Goal: Transaction & Acquisition: Purchase product/service

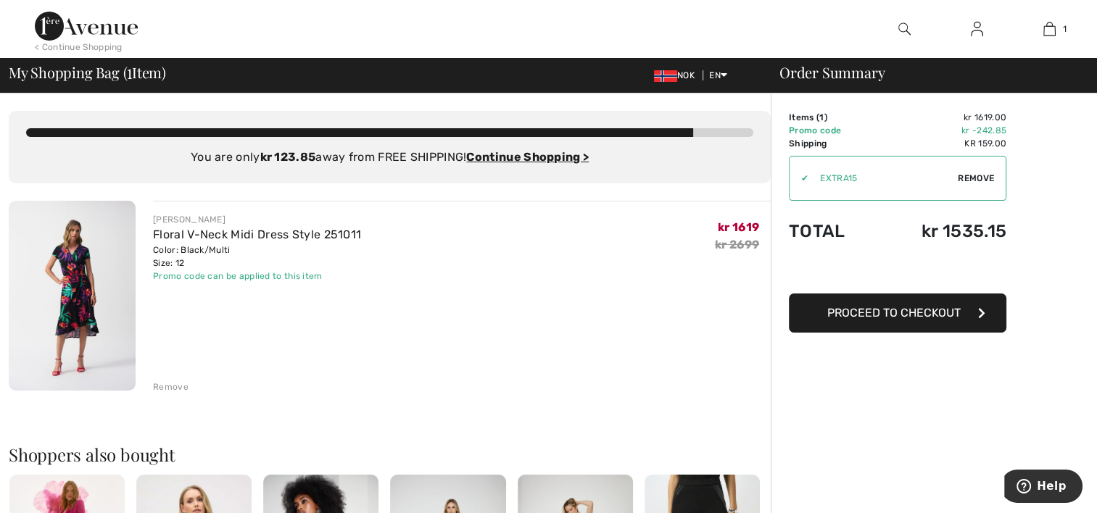
click at [975, 322] on button "Proceed to Checkout" at bounding box center [898, 313] width 218 height 39
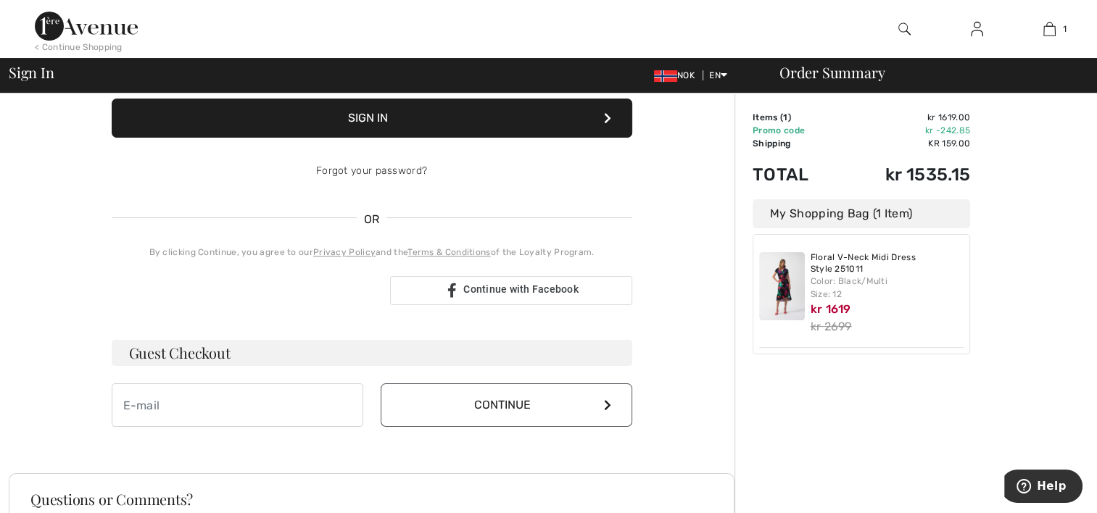
scroll to position [191, 0]
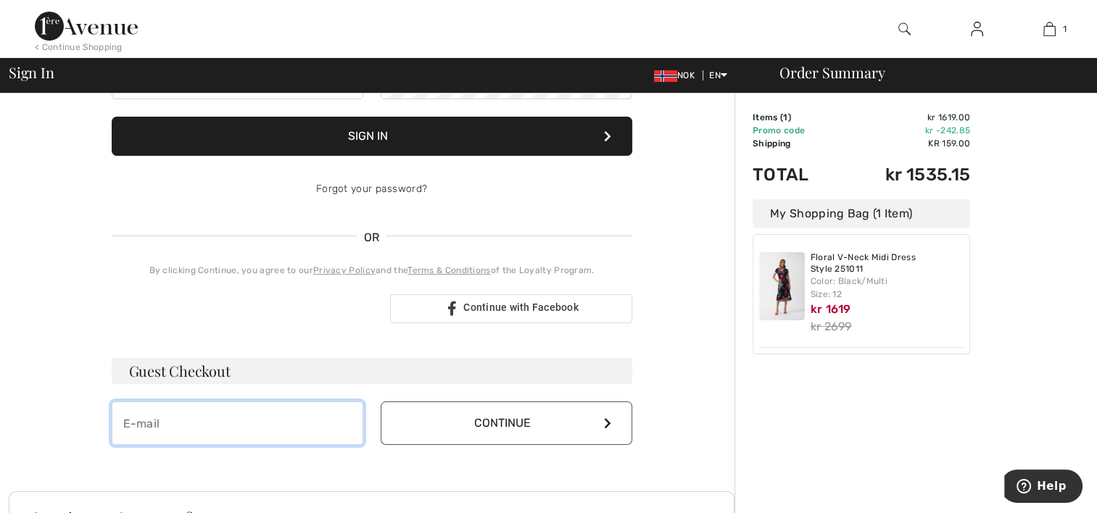
click at [205, 430] on input "email" at bounding box center [238, 424] width 252 height 44
type input "[EMAIL_ADDRESS][DOMAIN_NAME]"
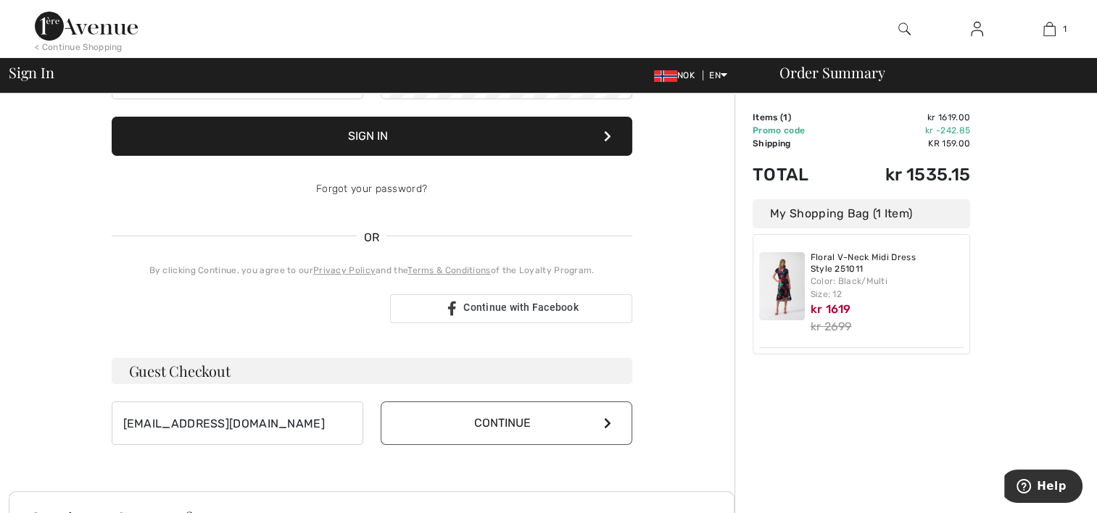
click at [453, 414] on button "Continue" at bounding box center [507, 424] width 252 height 44
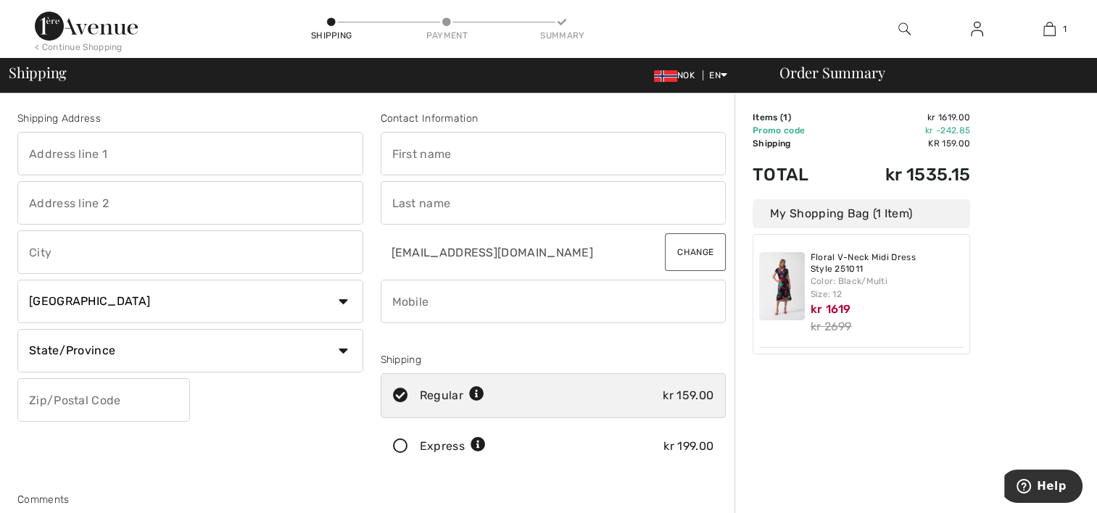
click at [297, 300] on select "Country [GEOGRAPHIC_DATA] [GEOGRAPHIC_DATA] [GEOGRAPHIC_DATA] [GEOGRAPHIC_DATA]…" at bounding box center [190, 302] width 346 height 44
select select "NO"
click at [17, 280] on select "Country [GEOGRAPHIC_DATA] [GEOGRAPHIC_DATA] [GEOGRAPHIC_DATA] [GEOGRAPHIC_DATA]…" at bounding box center [190, 302] width 346 height 44
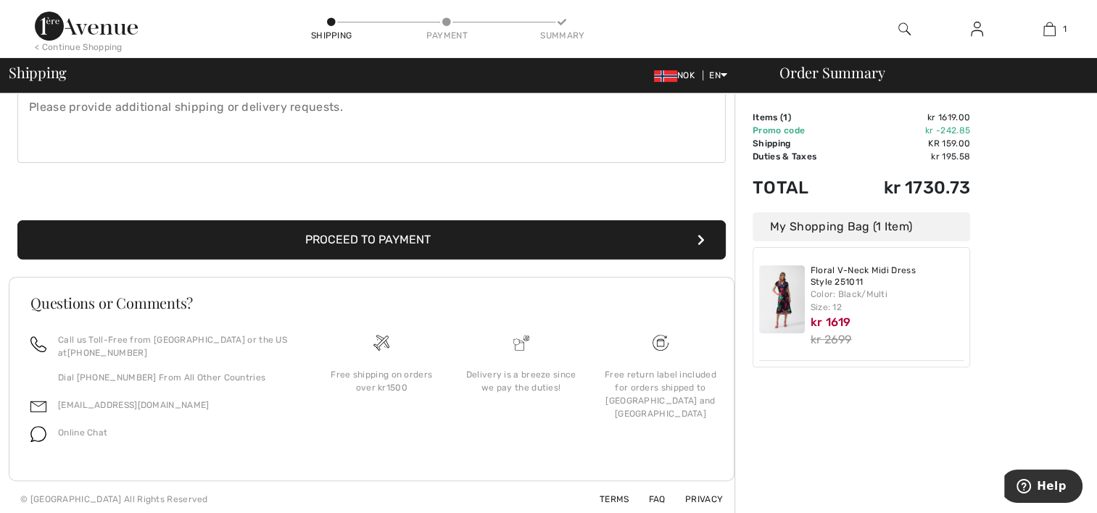
scroll to position [429, 0]
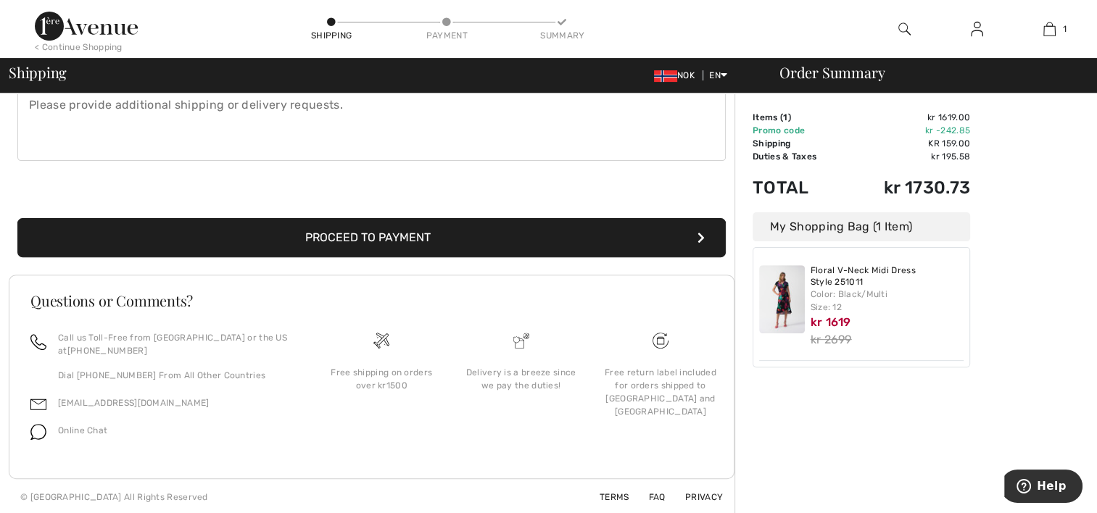
click at [1092, 228] on div "Order Summary Details Items ( 1 ) kr 1619.00 Promo code kr -242.85 Shipping kr …" at bounding box center [916, 89] width 363 height 851
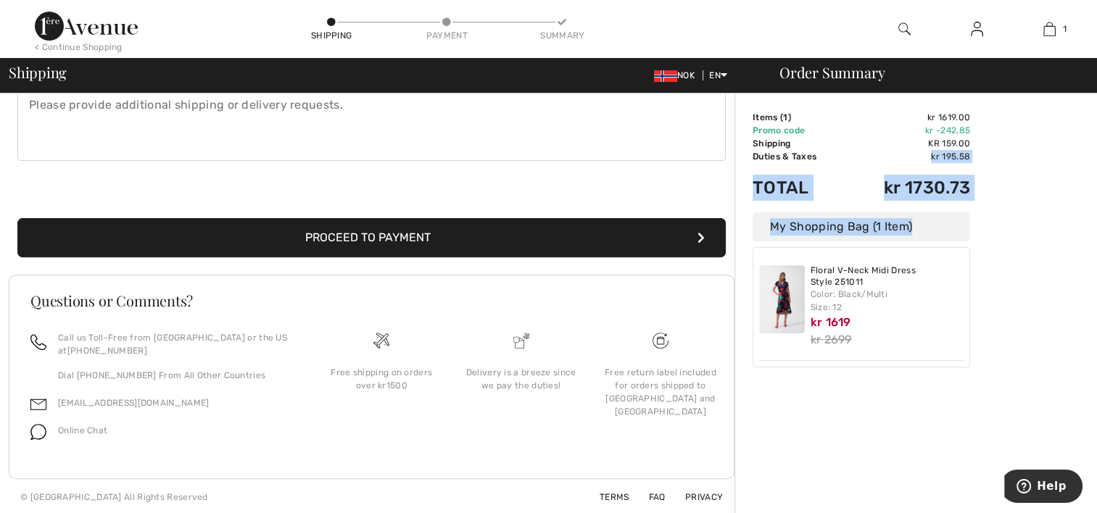
drag, startPoint x: 744, startPoint y: 157, endPoint x: 821, endPoint y: 151, distance: 77.1
click at [825, 150] on div "Order Summary Details Items ( 1 ) kr 1619.00 Promo code kr -242.85 Shipping kr …" at bounding box center [916, 89] width 363 height 851
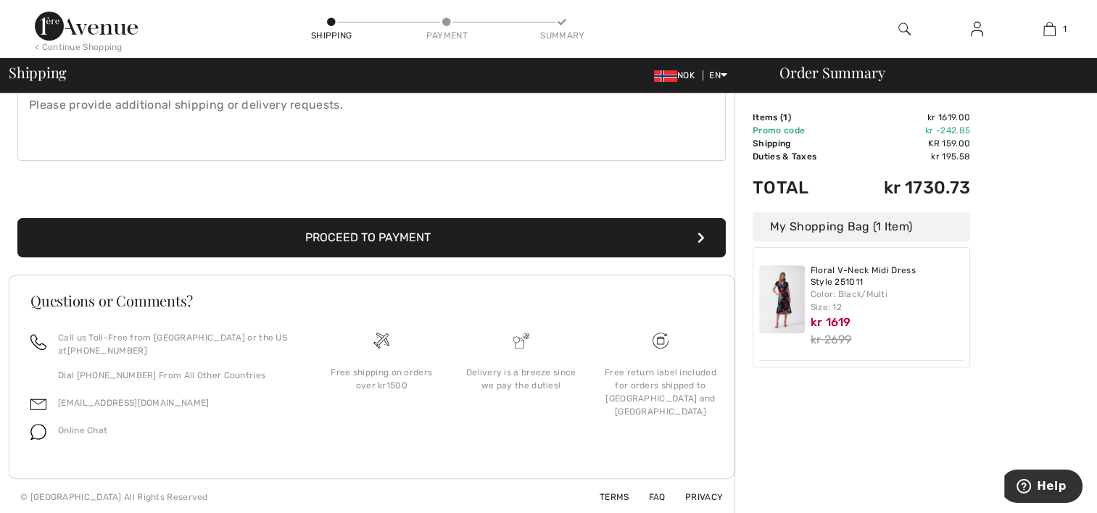
drag, startPoint x: 821, startPoint y: 151, endPoint x: 805, endPoint y: 152, distance: 16.0
click at [805, 152] on td "Duties & Taxes" at bounding box center [799, 156] width 93 height 13
click at [821, 158] on td "Duties & Taxes" at bounding box center [799, 156] width 93 height 13
drag, startPoint x: 817, startPoint y: 155, endPoint x: 754, endPoint y: 156, distance: 62.4
click at [754, 156] on td "Duties & Taxes" at bounding box center [799, 156] width 93 height 13
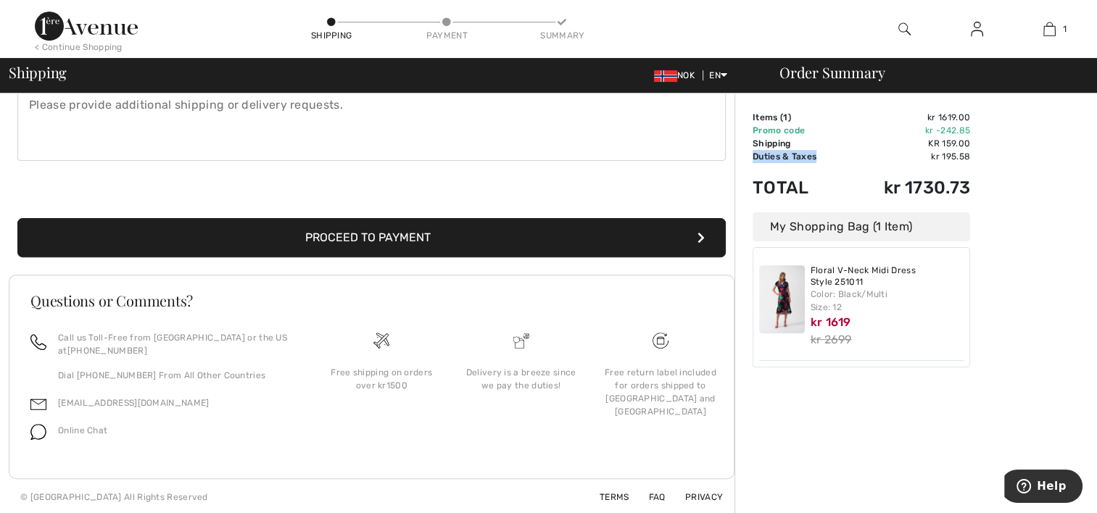
copy td "Duties & Taxes"
click at [1030, 183] on div "Order Summary Details Items ( 1 ) kr 1619.00 Promo code kr -242.85 Shipping kr …" at bounding box center [916, 89] width 363 height 851
click at [67, 427] on span "Online Chat" at bounding box center [82, 431] width 49 height 10
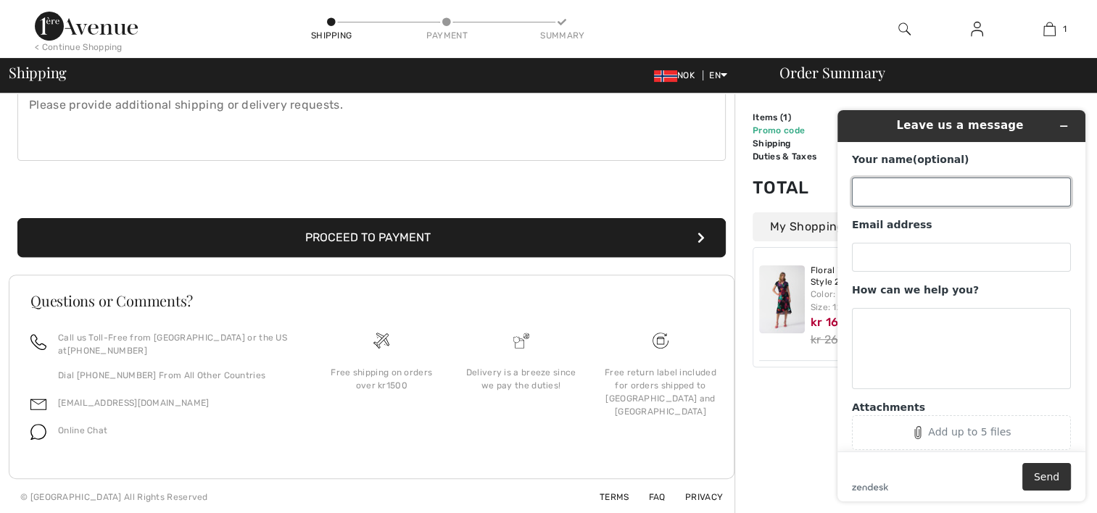
click at [912, 191] on input "Your name (optional)" at bounding box center [961, 192] width 219 height 29
type input "Anastasia Bjugan"
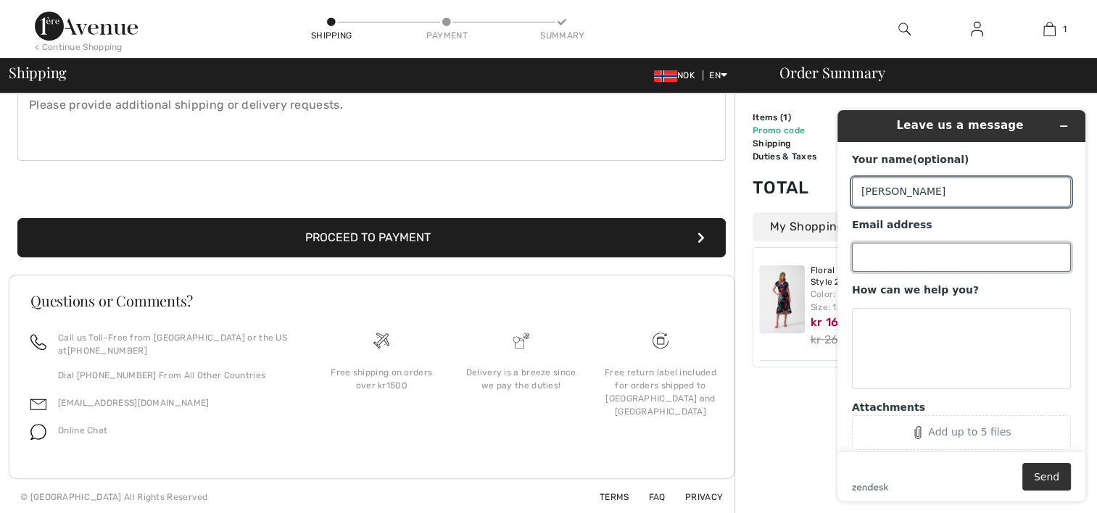
click at [909, 248] on input "Email address" at bounding box center [961, 257] width 219 height 29
type input "nastya2803@hotmail.com"
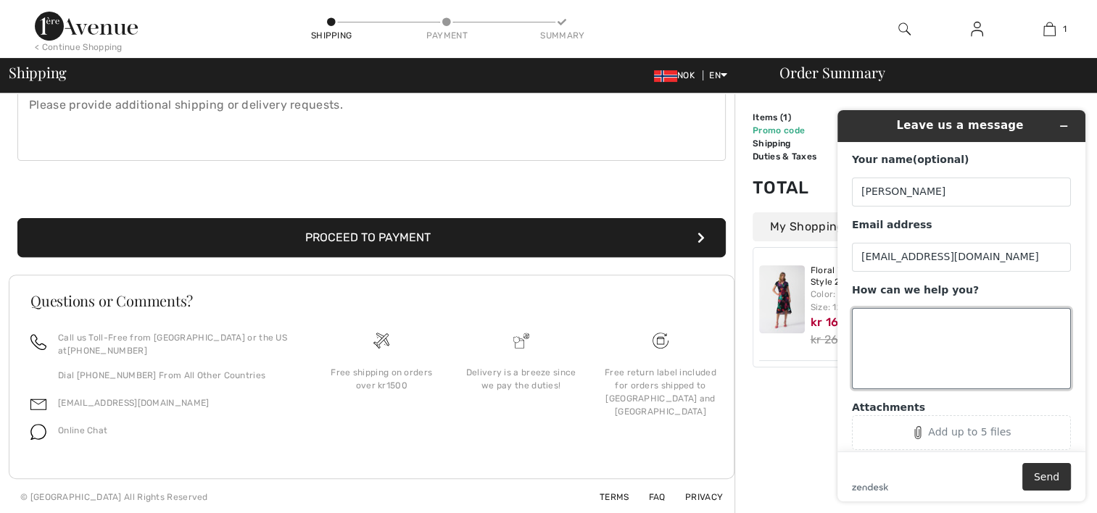
click at [902, 331] on textarea "How can we help you?" at bounding box center [961, 348] width 219 height 81
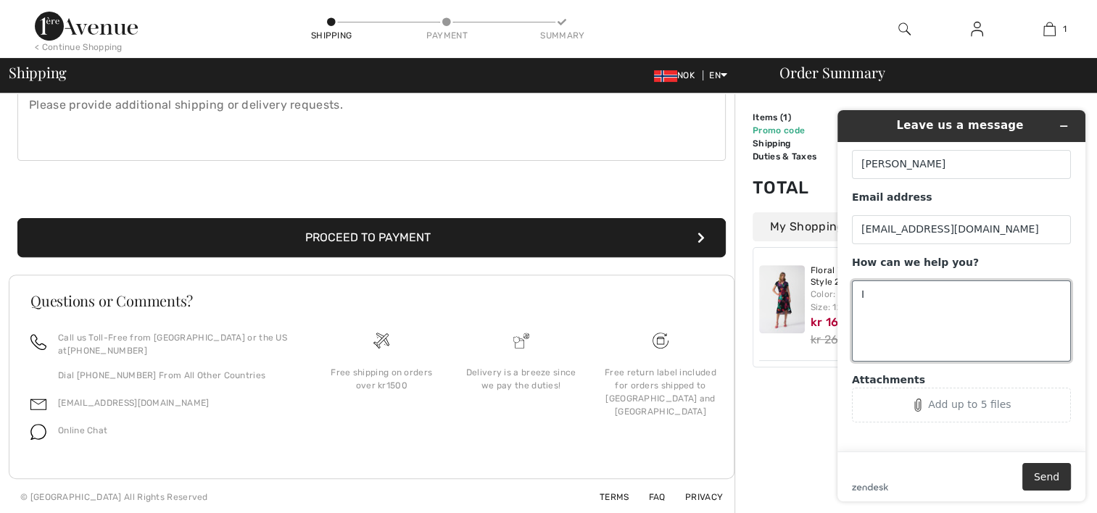
type textarea "I"
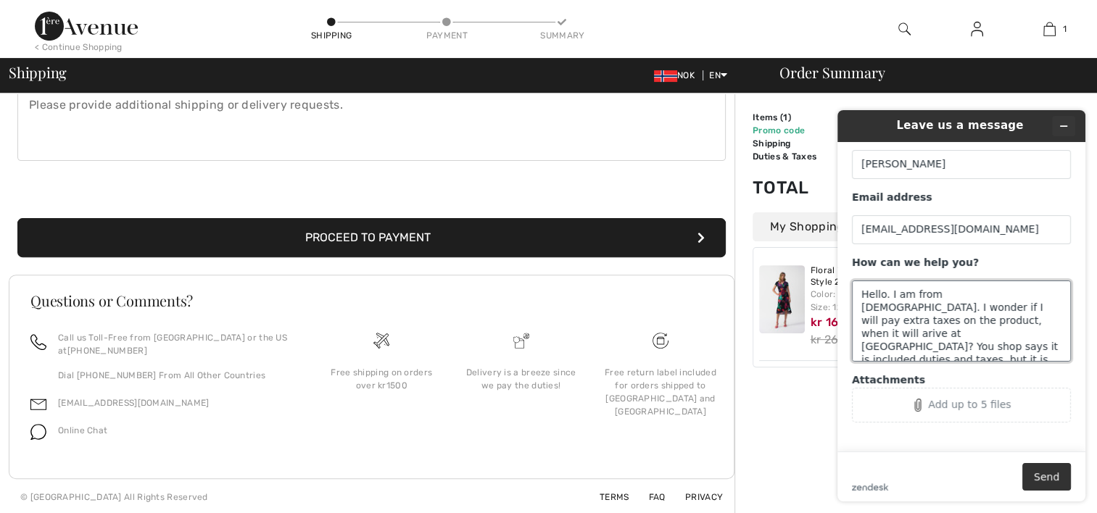
type textarea "Hello. I am from Norway. I wonder if I will pay extra taxes on the product, whe…"
click at [1060, 123] on icon "Minimize widget" at bounding box center [1064, 126] width 10 height 10
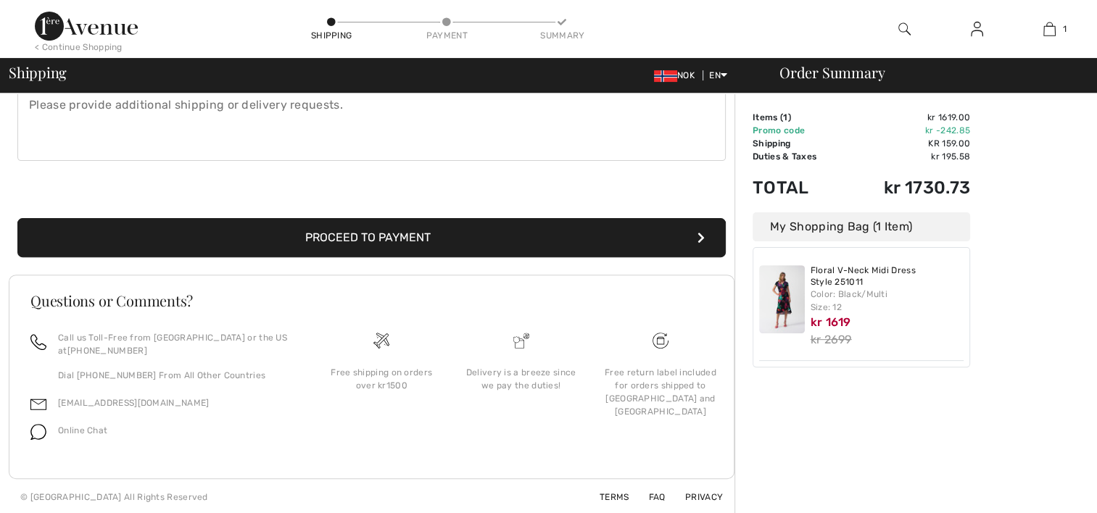
click at [81, 421] on div "Online Chat" at bounding box center [76, 435] width 61 height 28
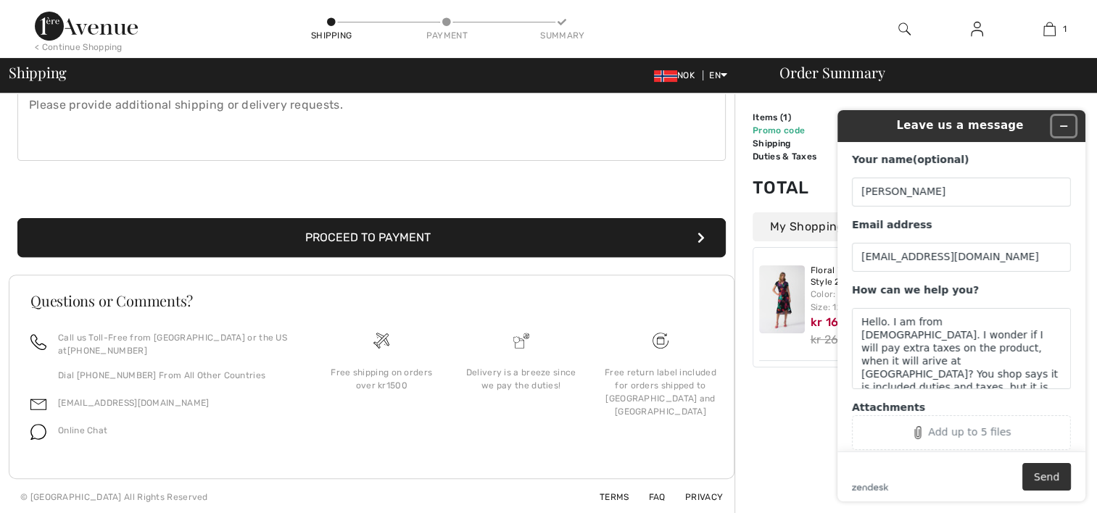
click at [1065, 125] on icon "Minimize widget" at bounding box center [1064, 126] width 10 height 10
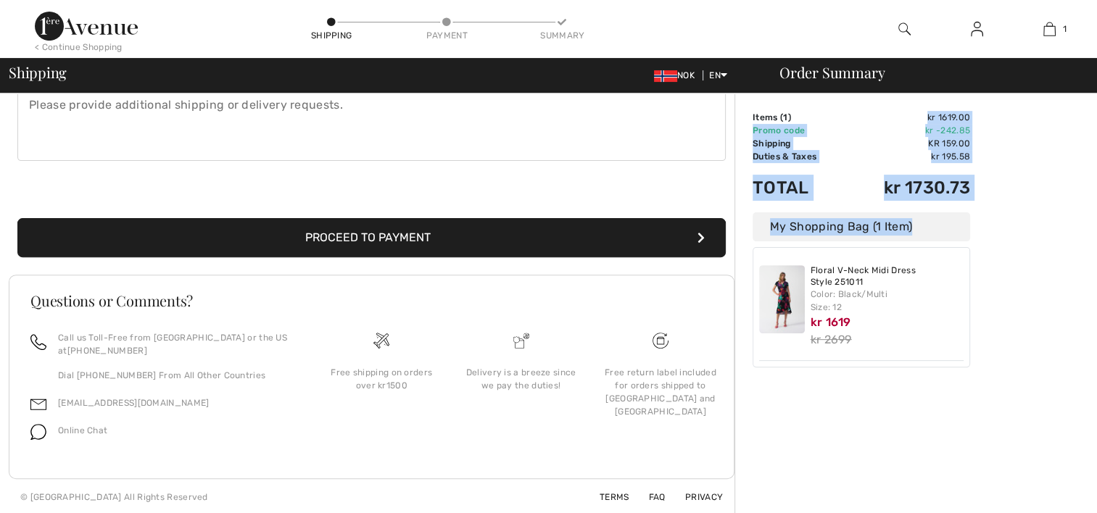
drag, startPoint x: 747, startPoint y: 112, endPoint x: 789, endPoint y: 115, distance: 42.2
click at [789, 115] on div "Order Summary Details Items ( 1 ) kr 1619.00 Promo code kr -242.85 Shipping kr …" at bounding box center [916, 89] width 363 height 851
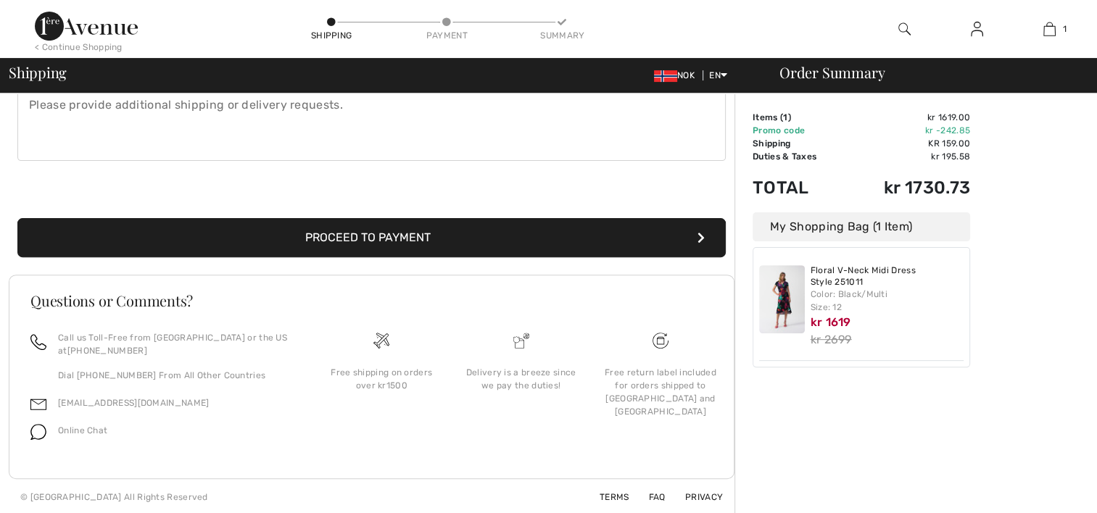
click at [1043, 168] on div "Order Summary Details Items ( 1 ) kr 1619.00 Promo code kr -242.85 Shipping kr …" at bounding box center [916, 89] width 363 height 851
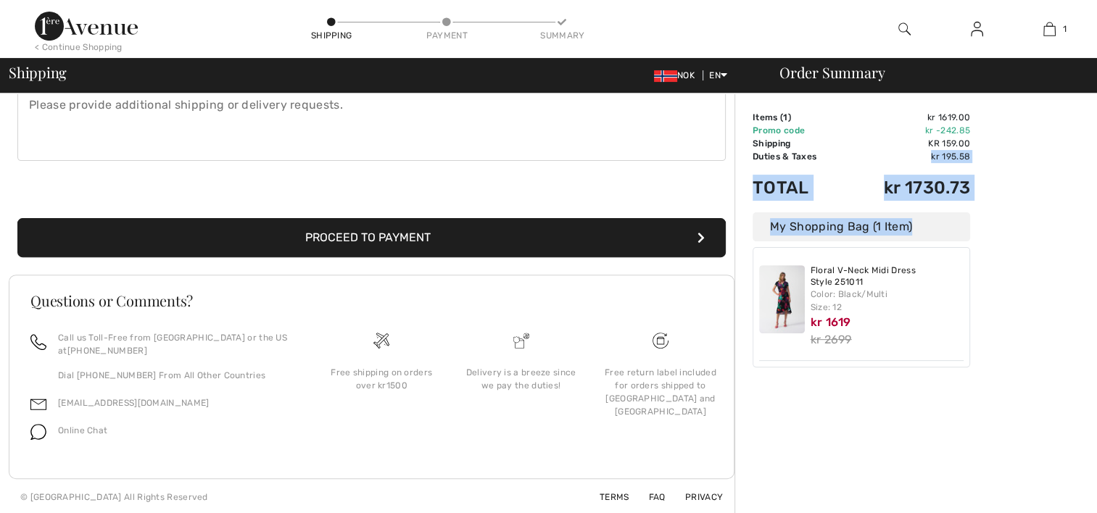
drag, startPoint x: 751, startPoint y: 112, endPoint x: 895, endPoint y: 157, distance: 151.0
click at [895, 157] on div "Order Summary Details Items ( 1 ) kr 1619.00 Promo code kr -242.85 Shipping kr …" at bounding box center [916, 89] width 363 height 851
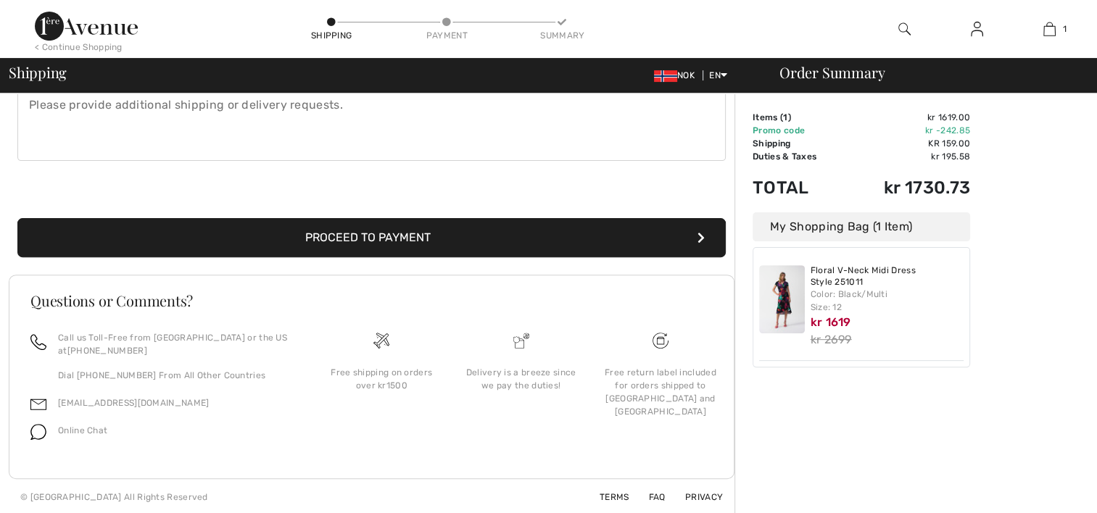
drag, startPoint x: 895, startPoint y: 157, endPoint x: 1004, endPoint y: 191, distance: 114.2
click at [1004, 191] on div "Order Summary Details Items ( 1 ) kr 1619.00 Promo code kr -242.85 Shipping kr …" at bounding box center [916, 89] width 363 height 851
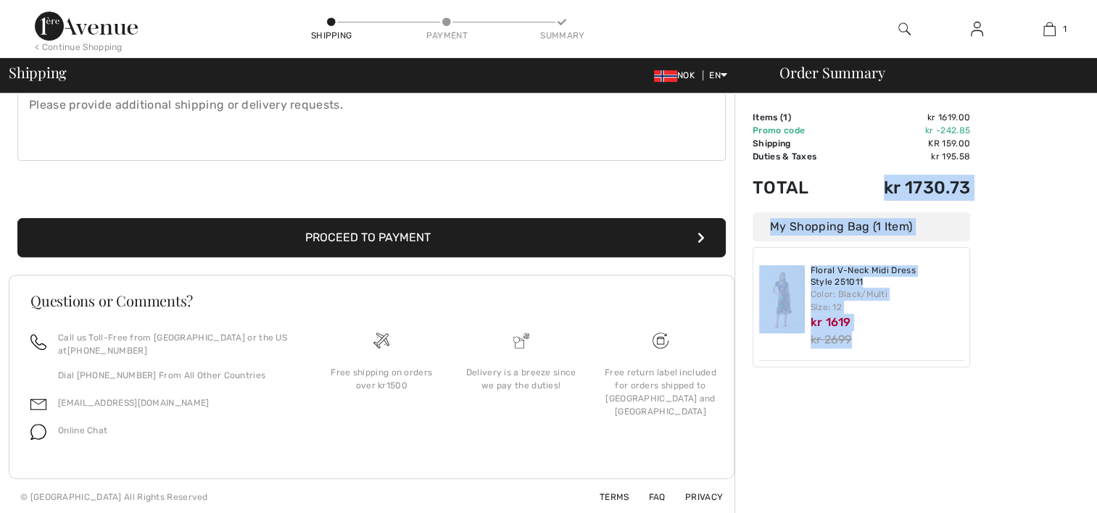
drag, startPoint x: 969, startPoint y: 185, endPoint x: 803, endPoint y: 178, distance: 166.2
click at [803, 178] on div "Order Summary Details Items ( 1 ) kr 1619.00 Promo code kr -242.85 Shipping kr …" at bounding box center [916, 89] width 363 height 851
drag, startPoint x: 803, startPoint y: 178, endPoint x: 814, endPoint y: 188, distance: 14.9
click at [814, 188] on td "Total" at bounding box center [799, 187] width 93 height 49
click at [809, 190] on td "Total" at bounding box center [799, 187] width 93 height 49
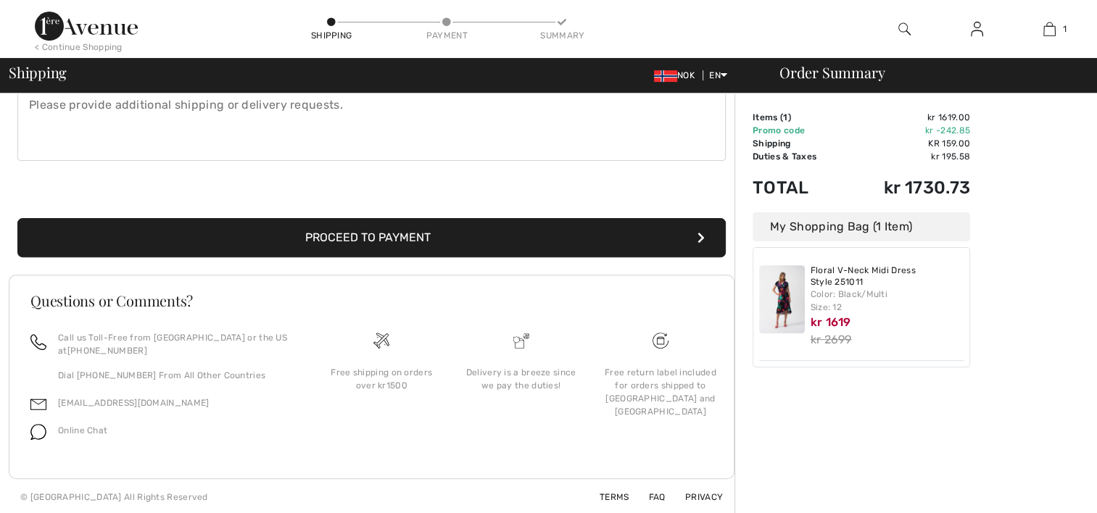
click at [759, 188] on td "Total" at bounding box center [799, 187] width 93 height 49
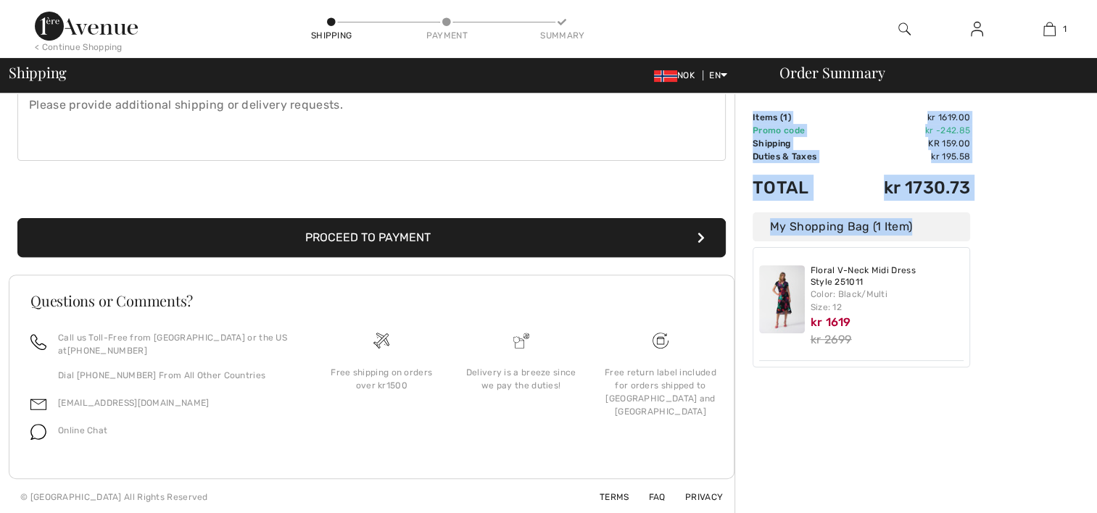
click at [753, 113] on div "Order Summary Details Items ( 1 ) kr 1619.00 Promo code kr -242.85 Shipping kr …" at bounding box center [916, 89] width 363 height 851
copy div "Items ( 1 ) kr 1619.00 Promo code kr -242.85 Shipping kr 159.00 Tax1 kr 0.00 Ta…"
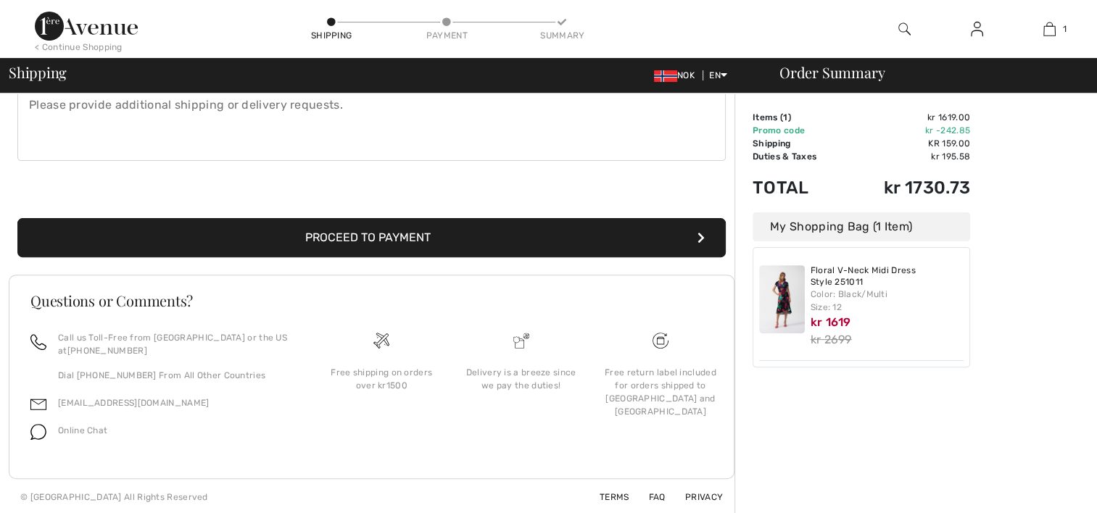
click at [88, 427] on span "Online Chat" at bounding box center [82, 431] width 49 height 10
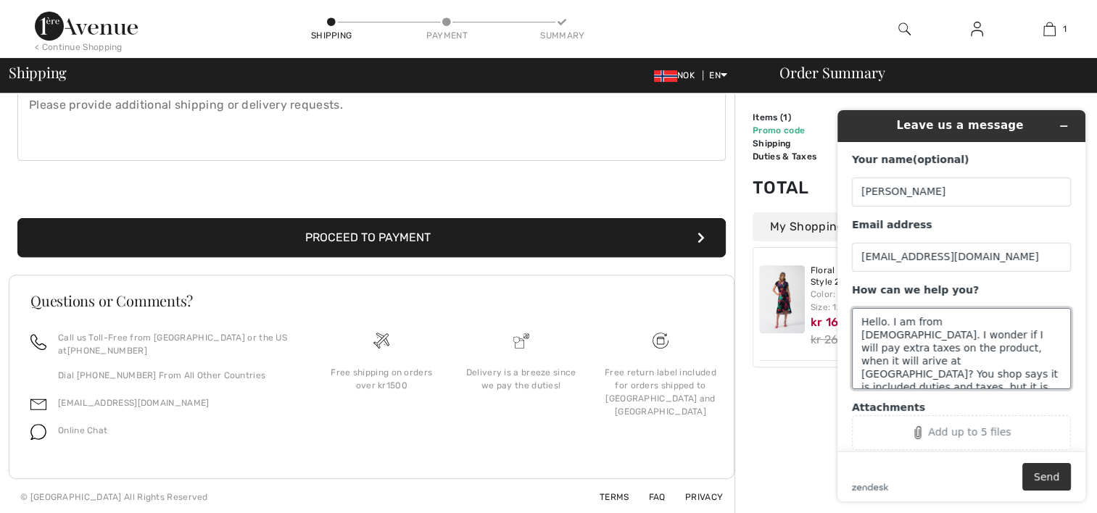
paste textarea "Items (1) kr 1619.00 Promo code kr -242.85 Shipping kr 159.00 Duties & Taxes kr…"
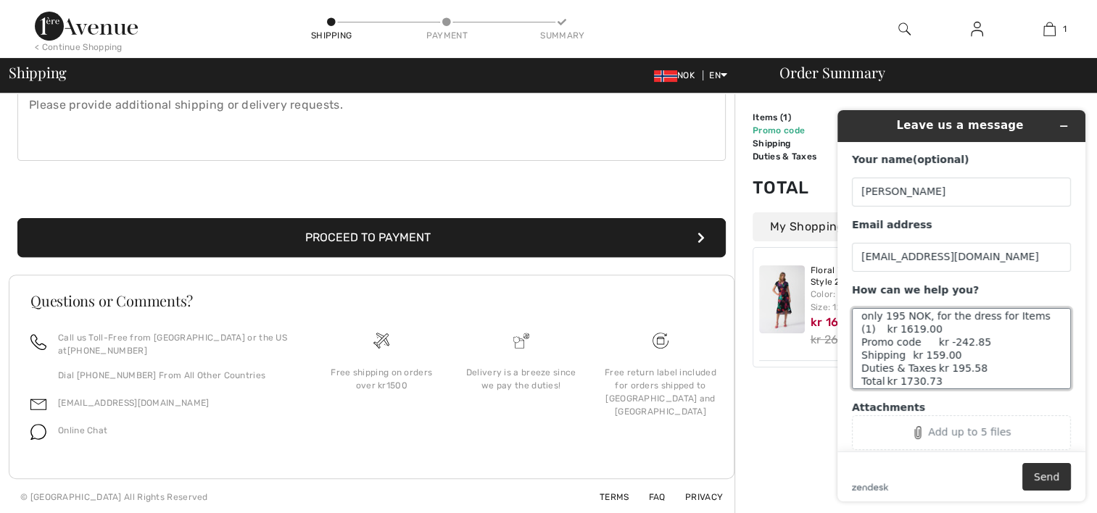
scroll to position [91, 0]
drag, startPoint x: 978, startPoint y: 366, endPoint x: 864, endPoint y: 366, distance: 113.9
click at [864, 366] on textarea "Hello. I am from Norway. I wonder if I will pay extra taxes on the product, whe…" at bounding box center [961, 348] width 219 height 81
type textarea "Hello. I am from Norway. I wonder if I will pay extra taxes on the product, whe…"
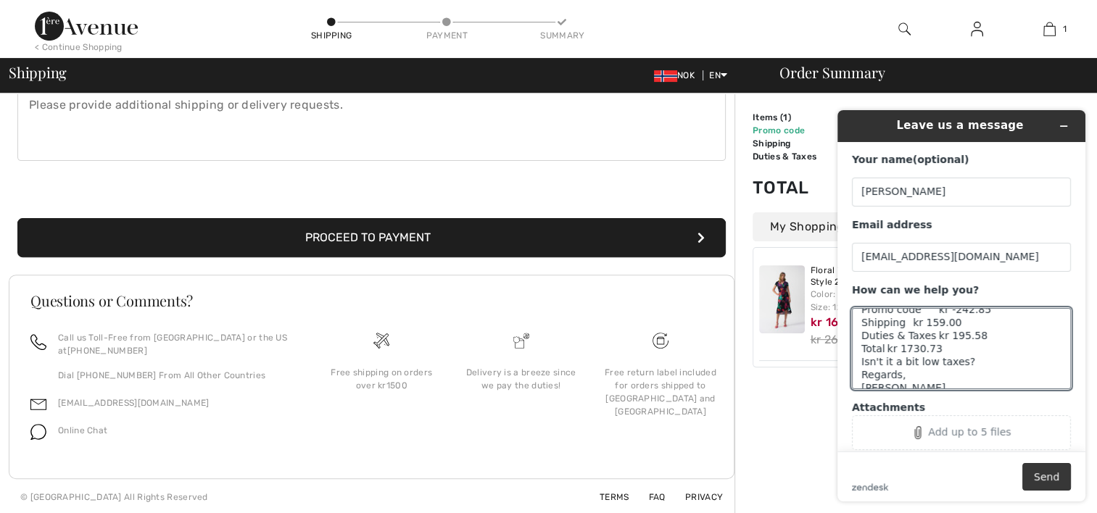
click at [1039, 470] on button "Send" at bounding box center [1047, 477] width 49 height 28
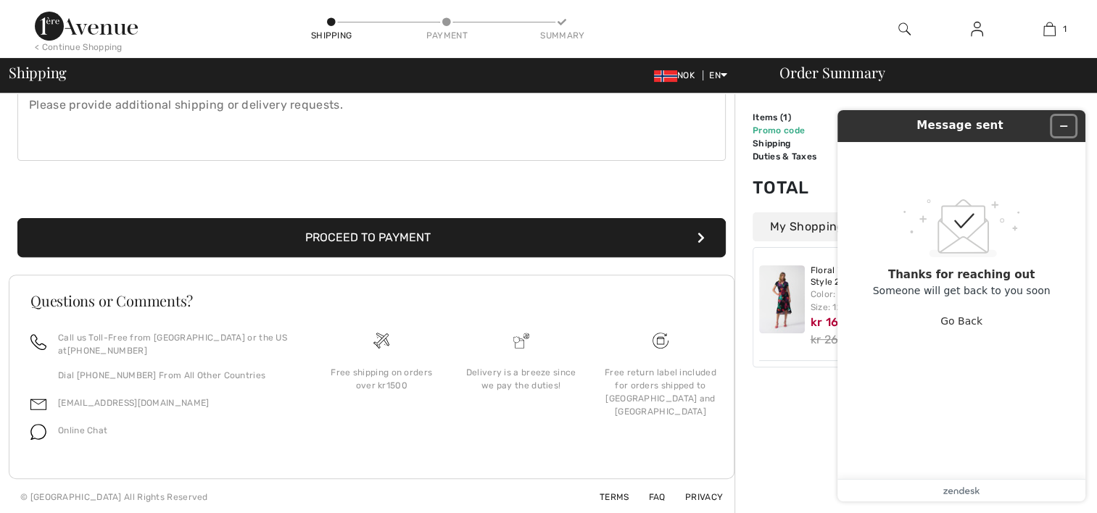
click at [1065, 125] on icon "Minimize widget" at bounding box center [1064, 126] width 10 height 10
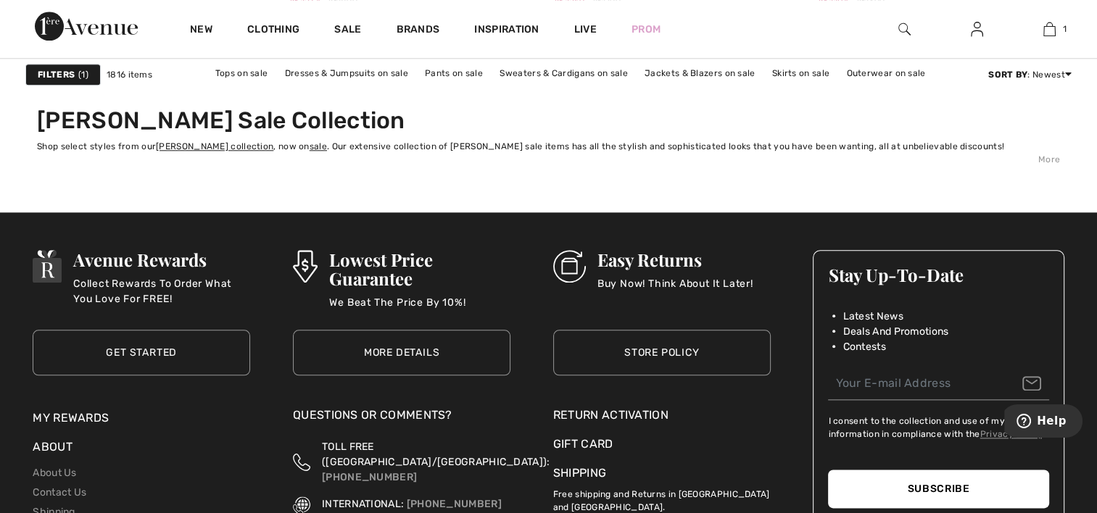
scroll to position [7232, 0]
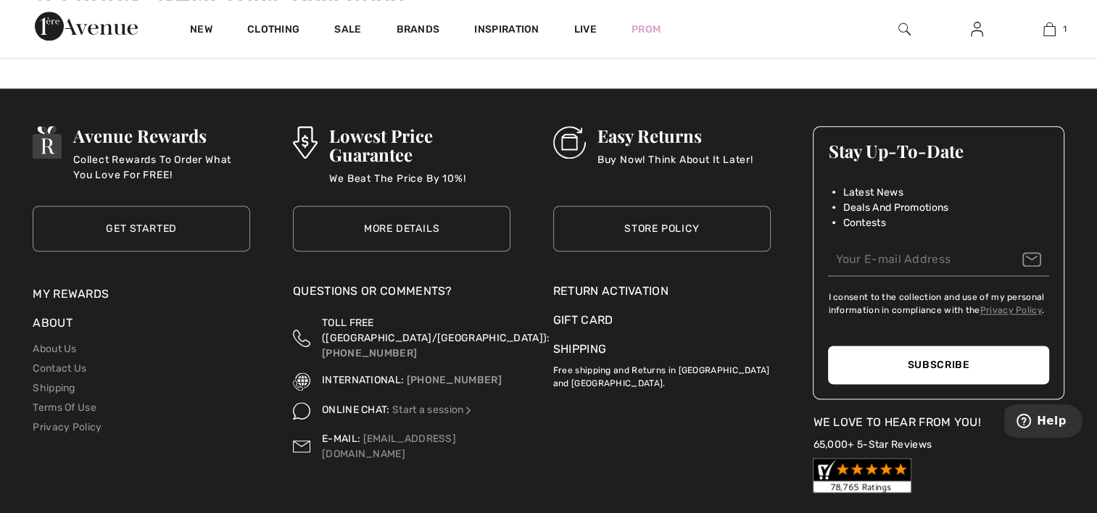
click at [561, 345] on link "Shipping" at bounding box center [579, 349] width 53 height 14
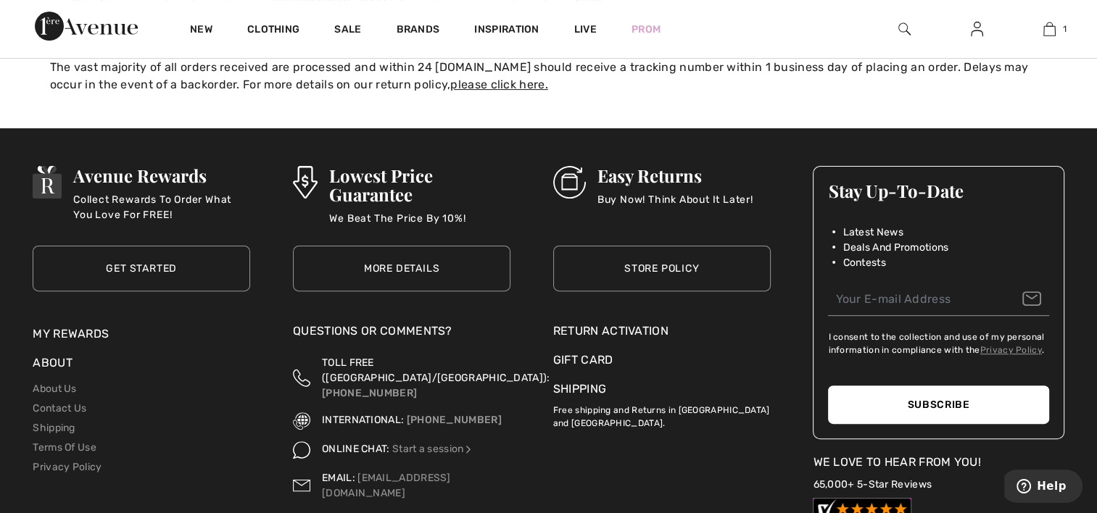
scroll to position [435, 0]
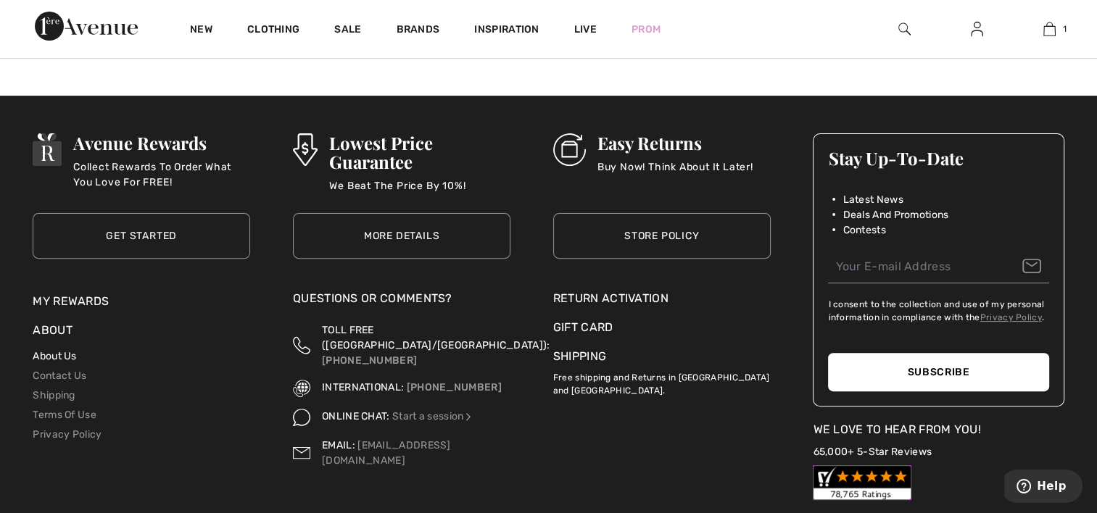
click at [53, 351] on link "About Us" at bounding box center [55, 356] width 44 height 12
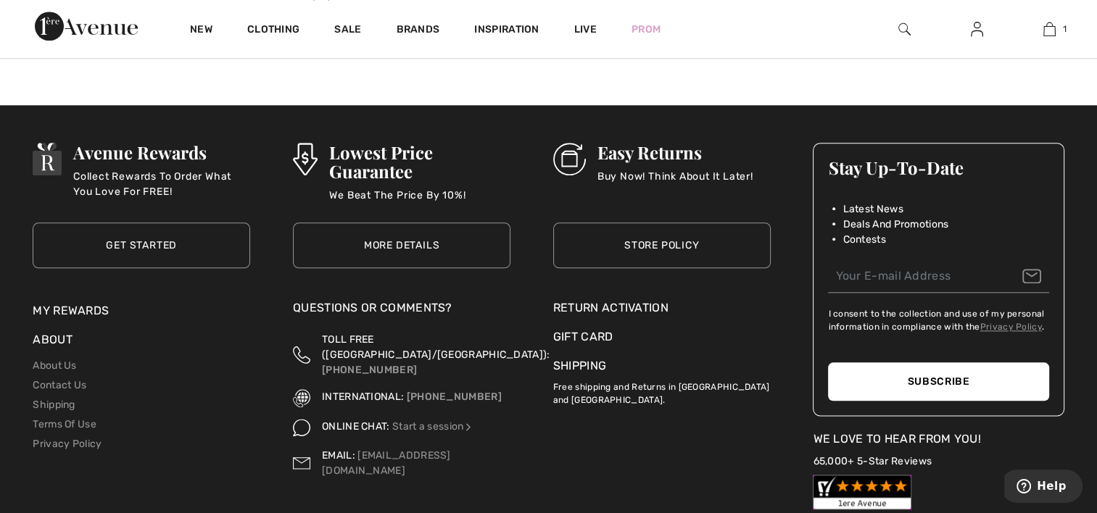
scroll to position [1668, 0]
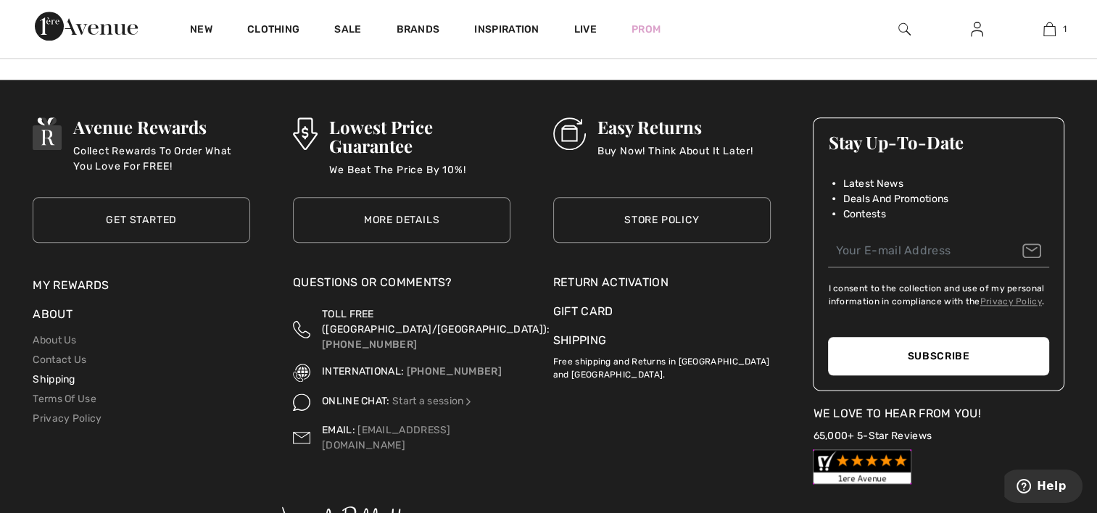
click at [35, 377] on link "Shipping" at bounding box center [54, 380] width 42 height 12
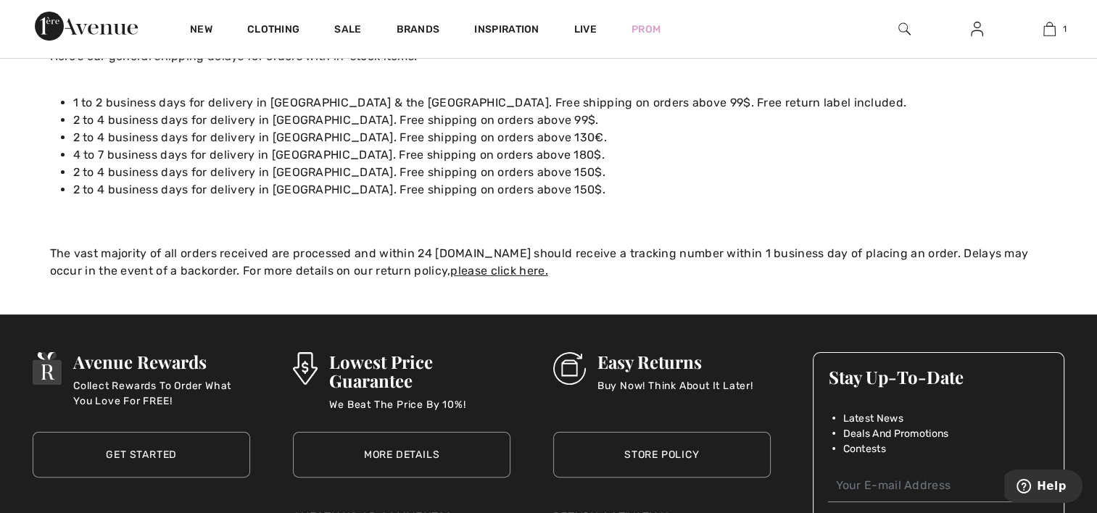
scroll to position [218, 0]
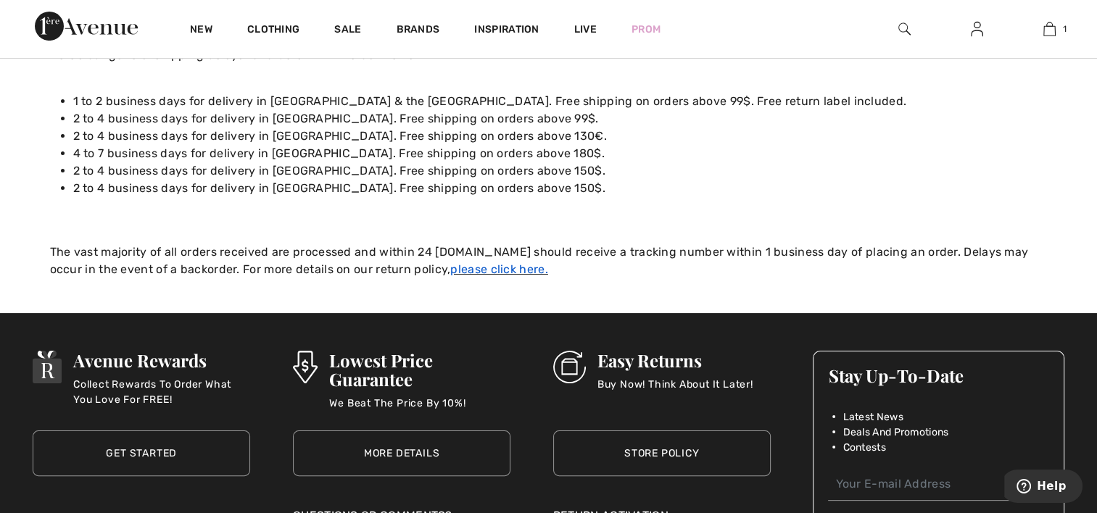
click at [450, 271] on link "please click here." at bounding box center [498, 270] width 97 height 14
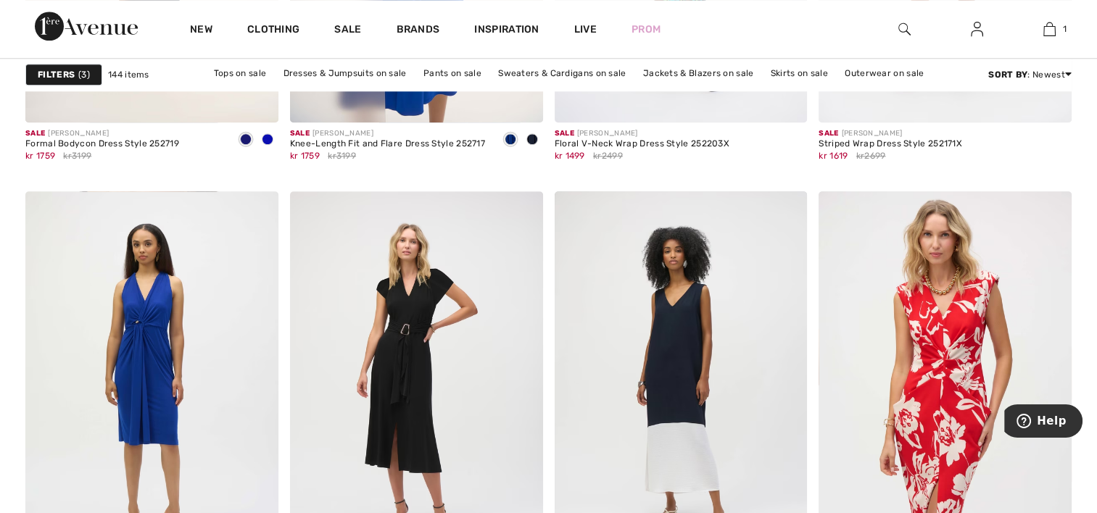
scroll to position [1596, 0]
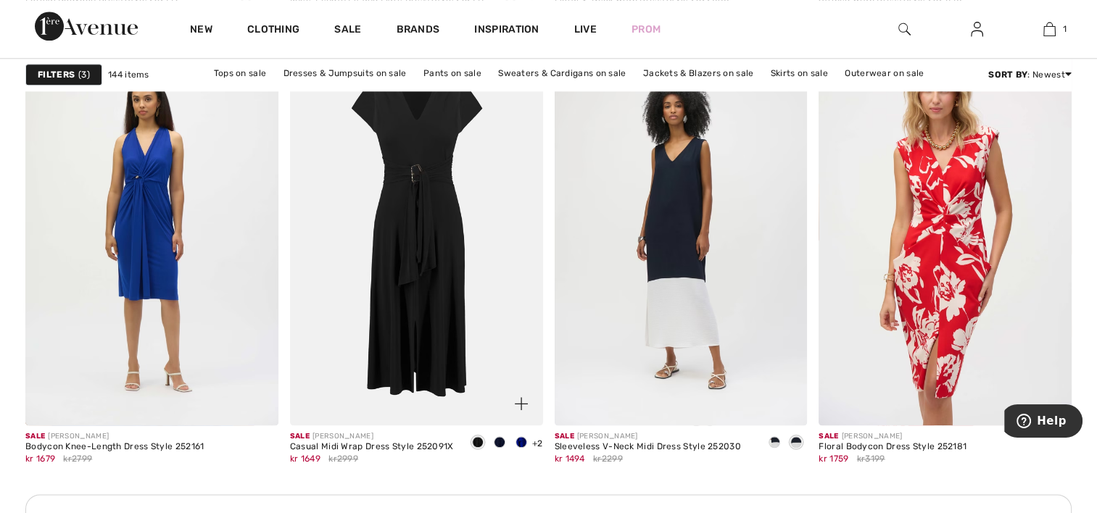
click at [507, 286] on img at bounding box center [416, 235] width 253 height 379
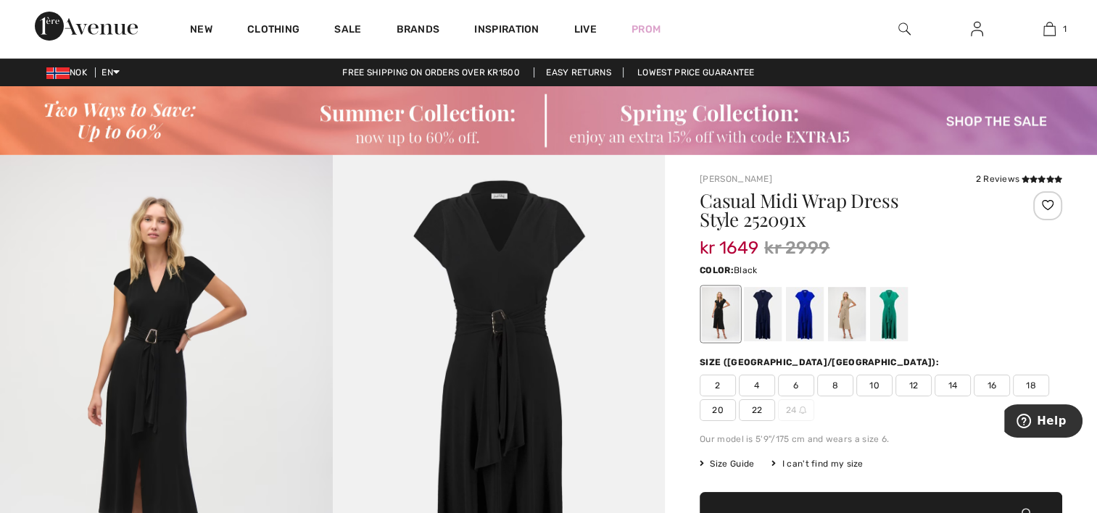
click at [910, 387] on span "12" at bounding box center [914, 386] width 36 height 22
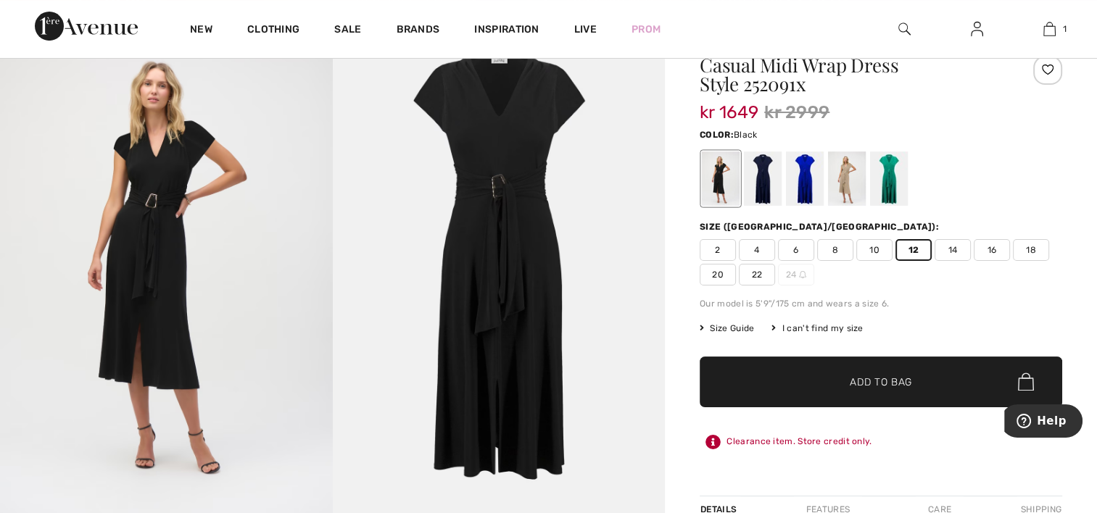
scroll to position [145, 0]
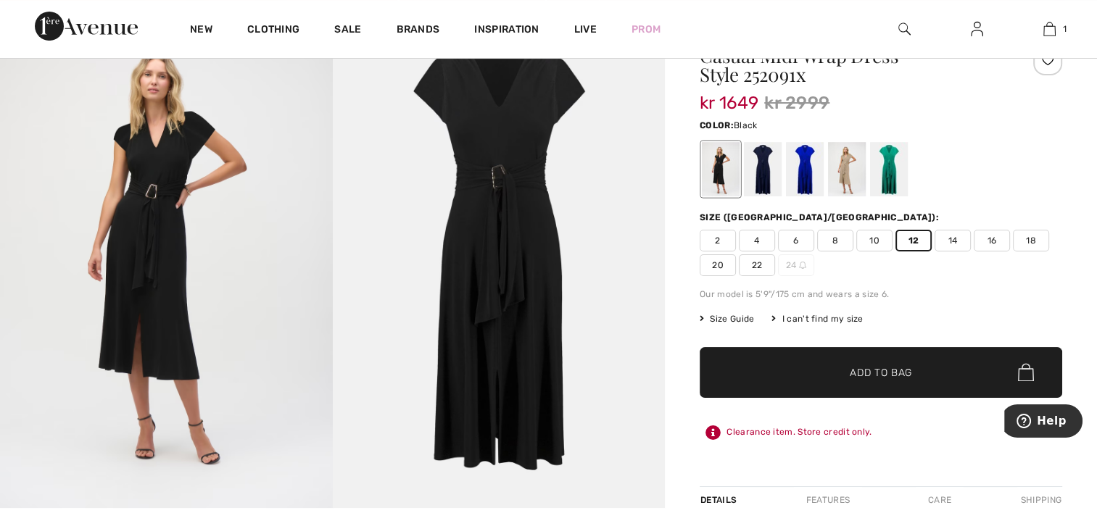
click at [910, 375] on span "Add to Bag" at bounding box center [881, 372] width 62 height 15
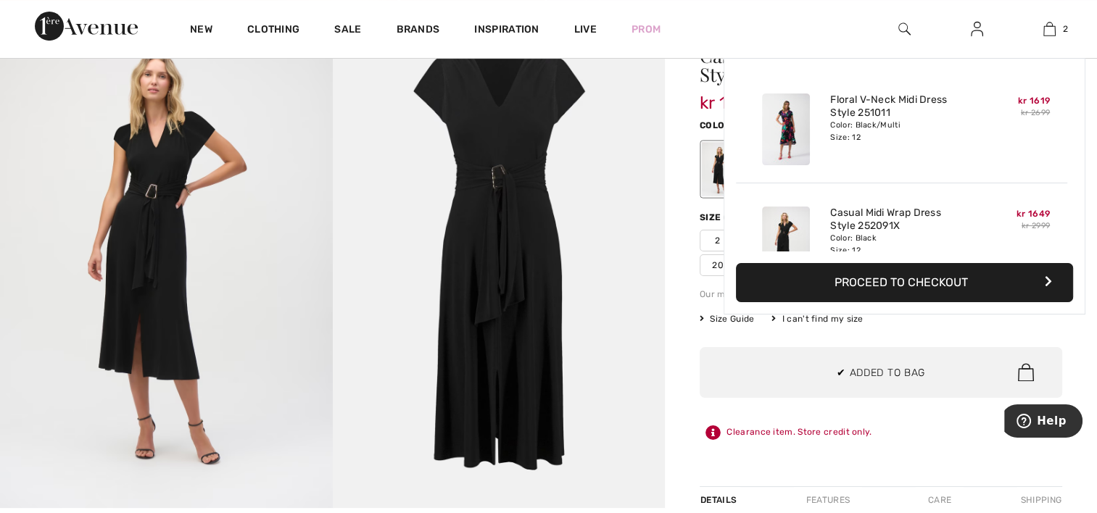
scroll to position [44, 0]
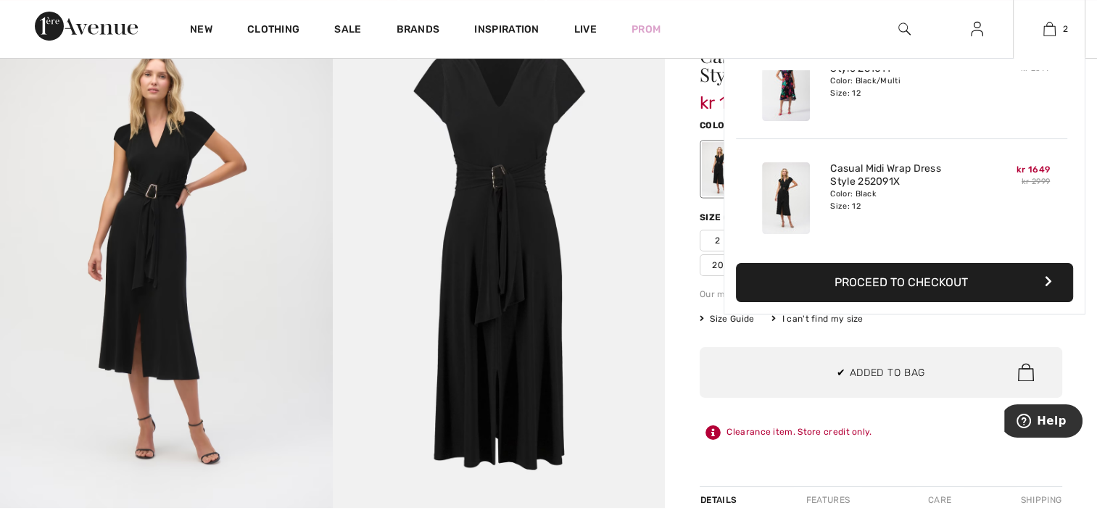
click at [963, 285] on button "Proceed to Checkout" at bounding box center [904, 282] width 337 height 39
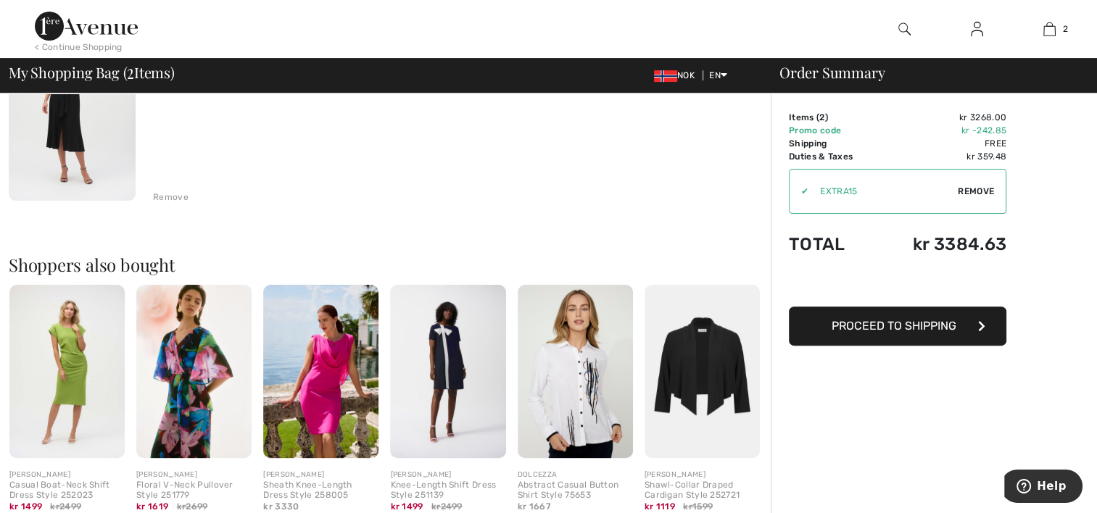
scroll to position [435, 0]
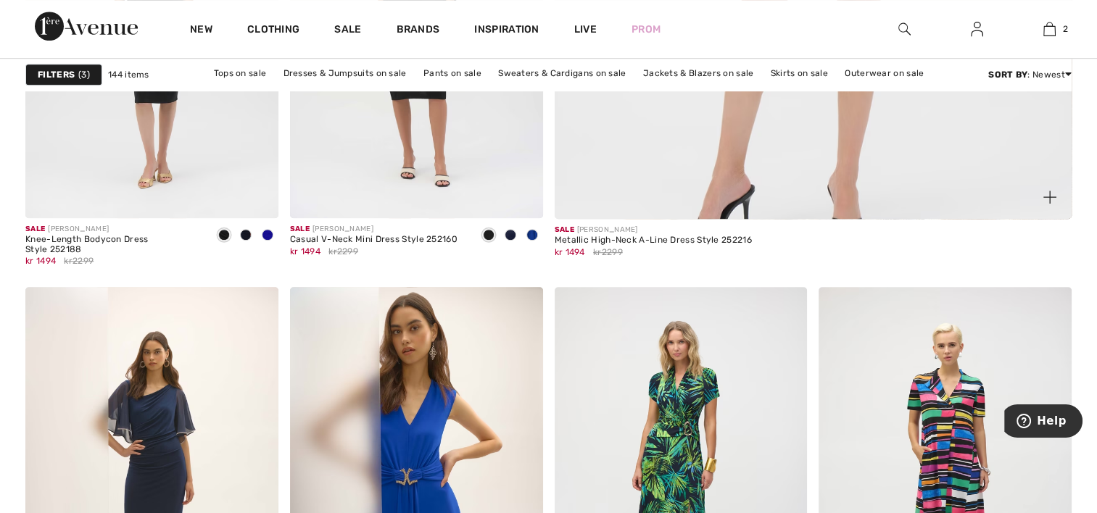
scroll to position [917, 0]
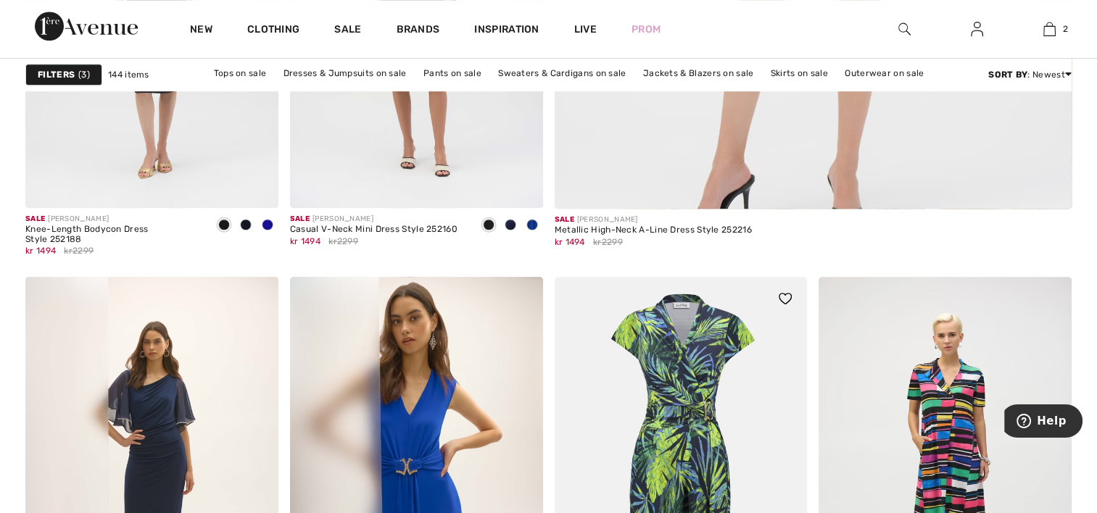
click at [633, 415] on img at bounding box center [681, 466] width 253 height 379
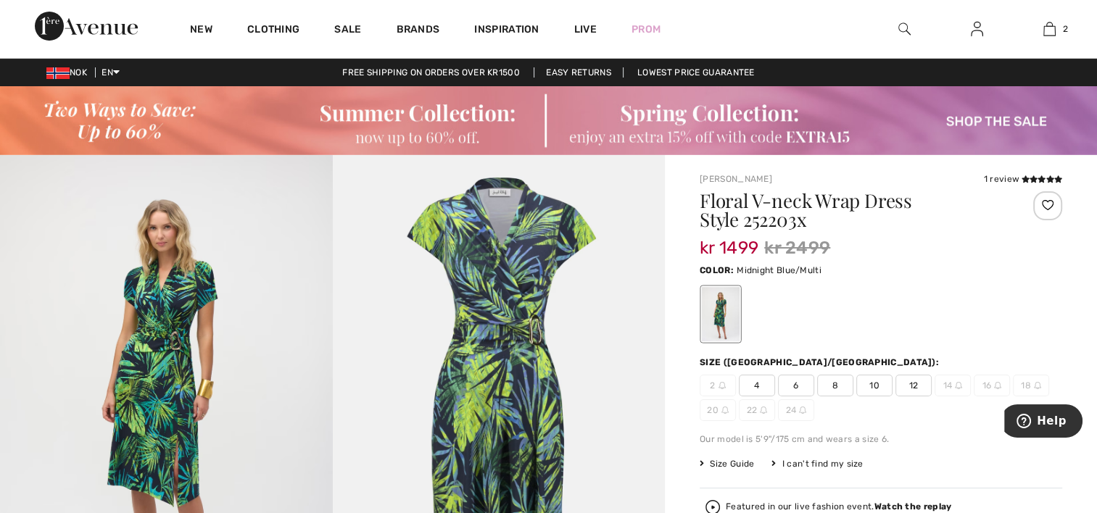
click at [912, 382] on span "12" at bounding box center [914, 386] width 36 height 22
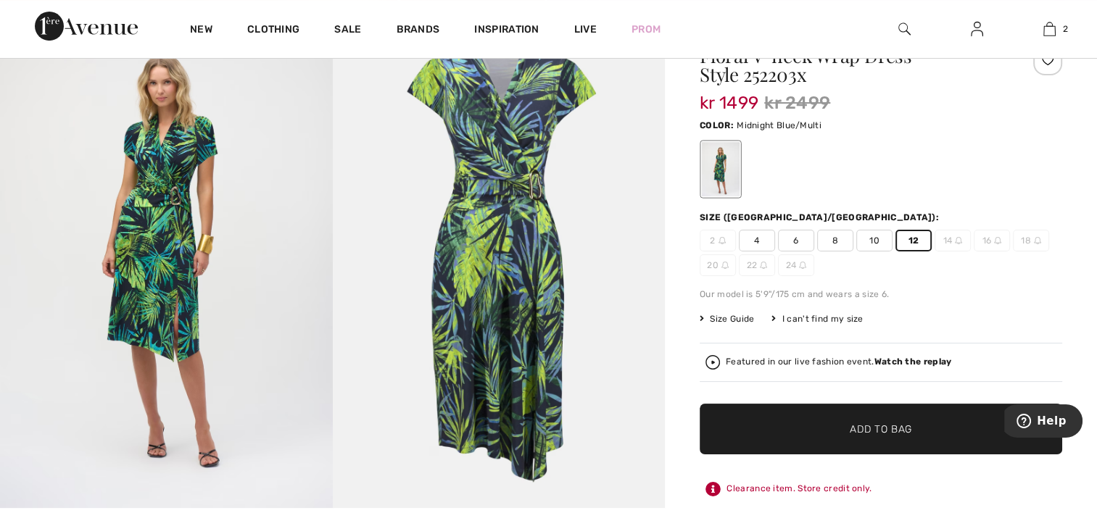
scroll to position [73, 0]
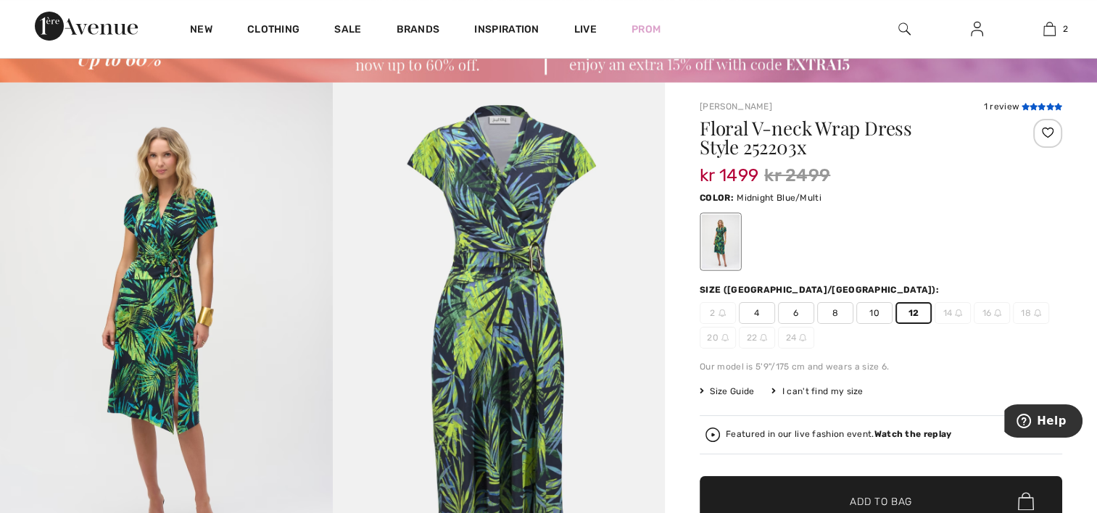
click at [1030, 104] on icon at bounding box center [1034, 106] width 8 height 7
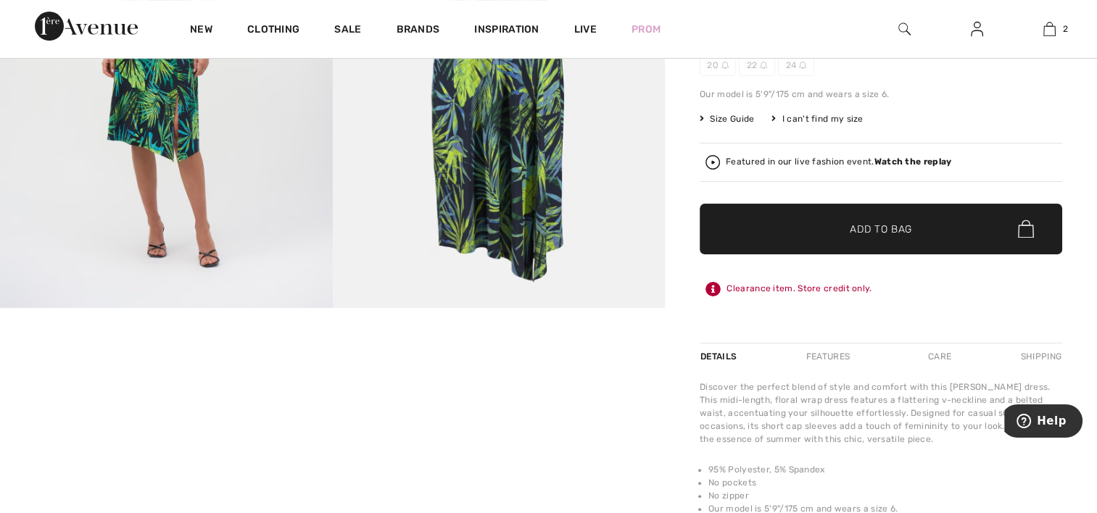
scroll to position [128, 0]
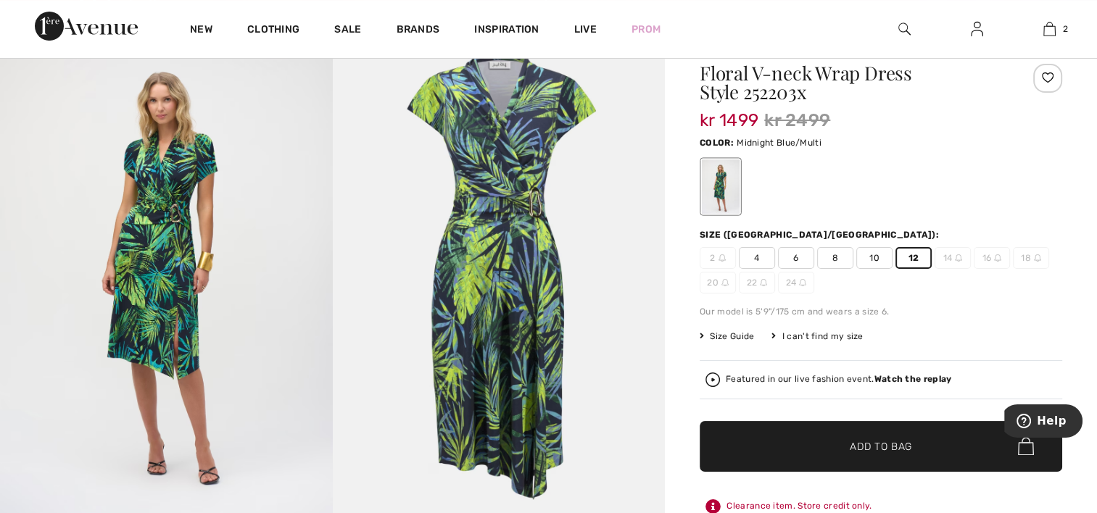
click at [885, 447] on span "Add to Bag" at bounding box center [881, 446] width 62 height 15
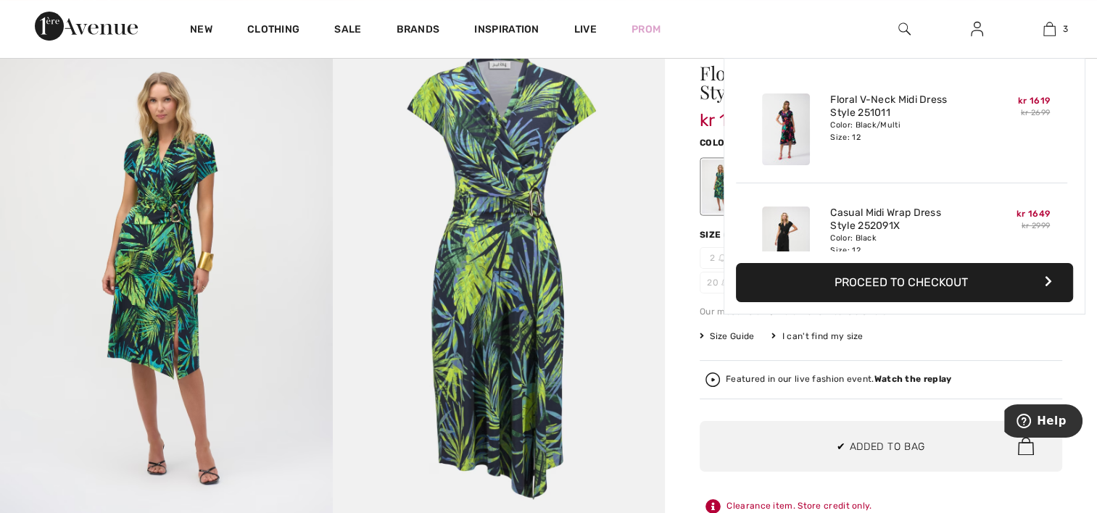
scroll to position [157, 0]
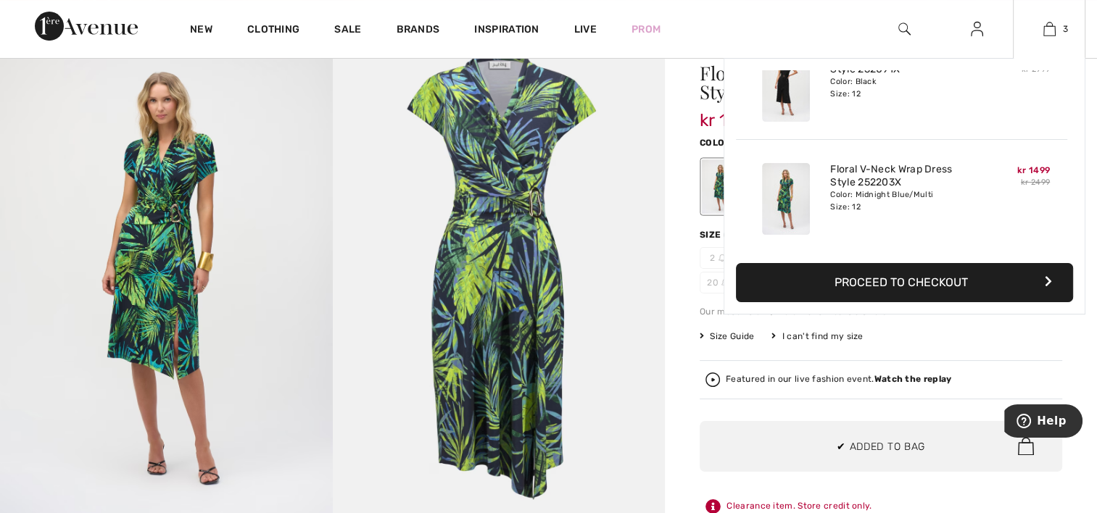
click at [986, 284] on button "Proceed to Checkout" at bounding box center [904, 282] width 337 height 39
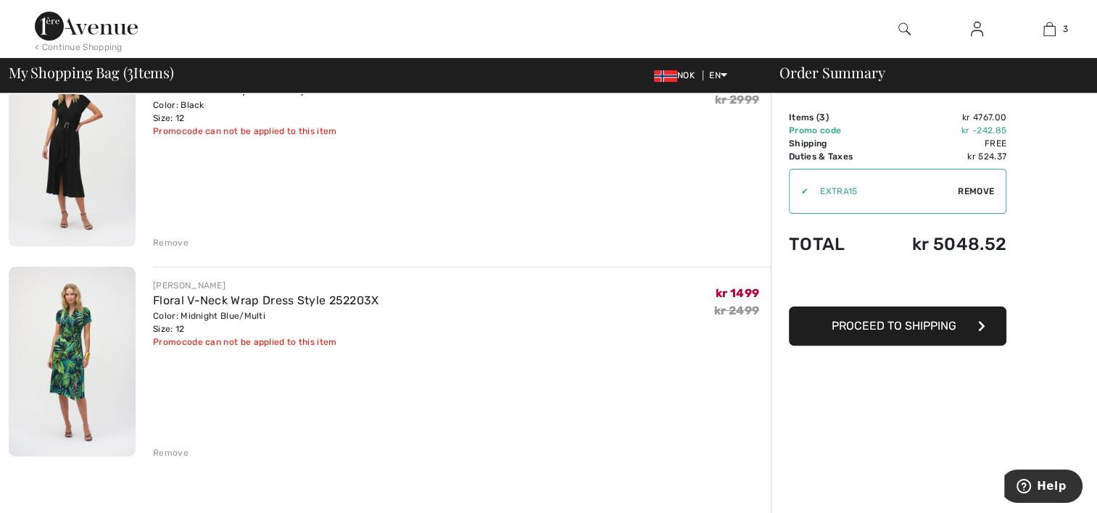
scroll to position [290, 0]
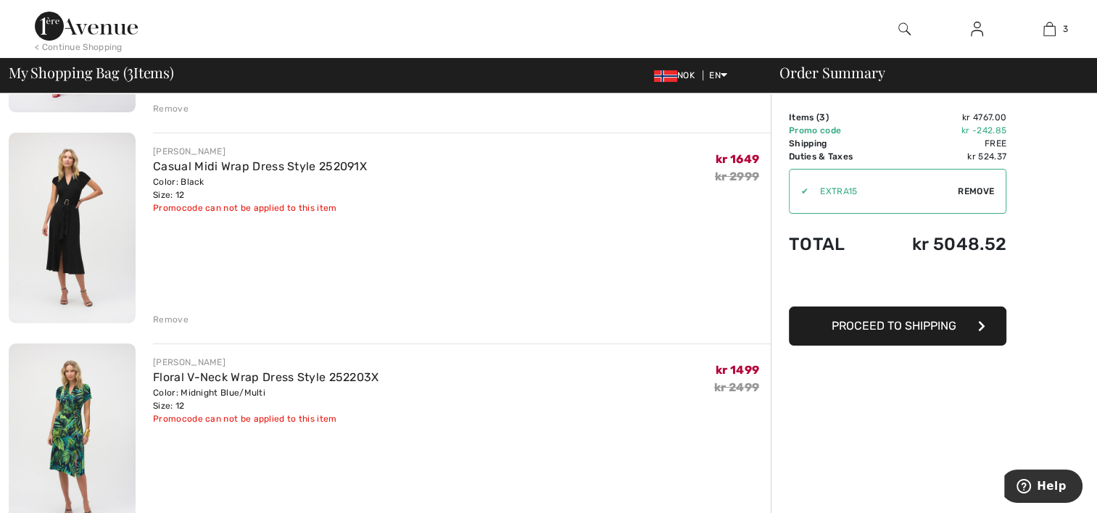
click at [170, 315] on div "Remove" at bounding box center [171, 319] width 36 height 13
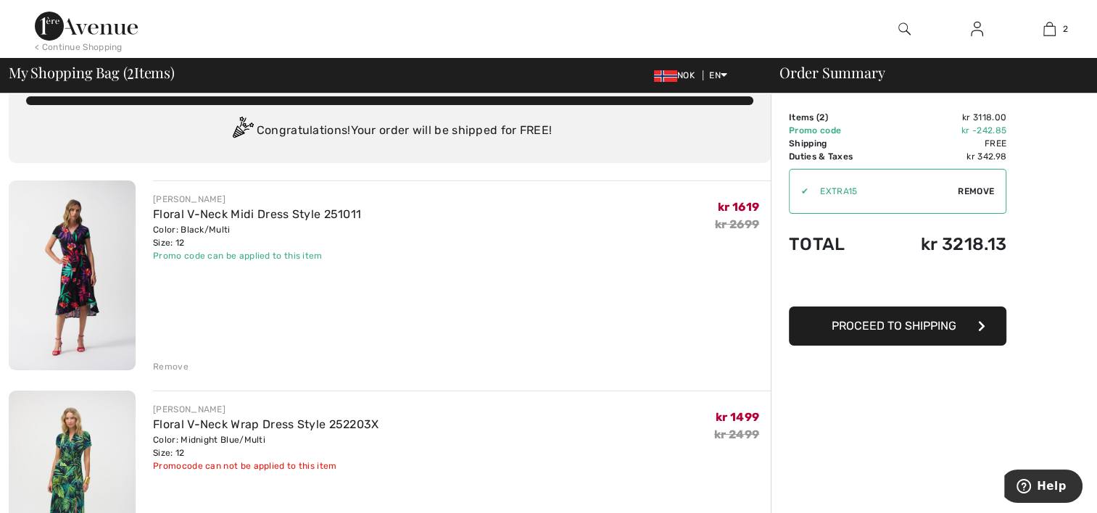
scroll to position [0, 0]
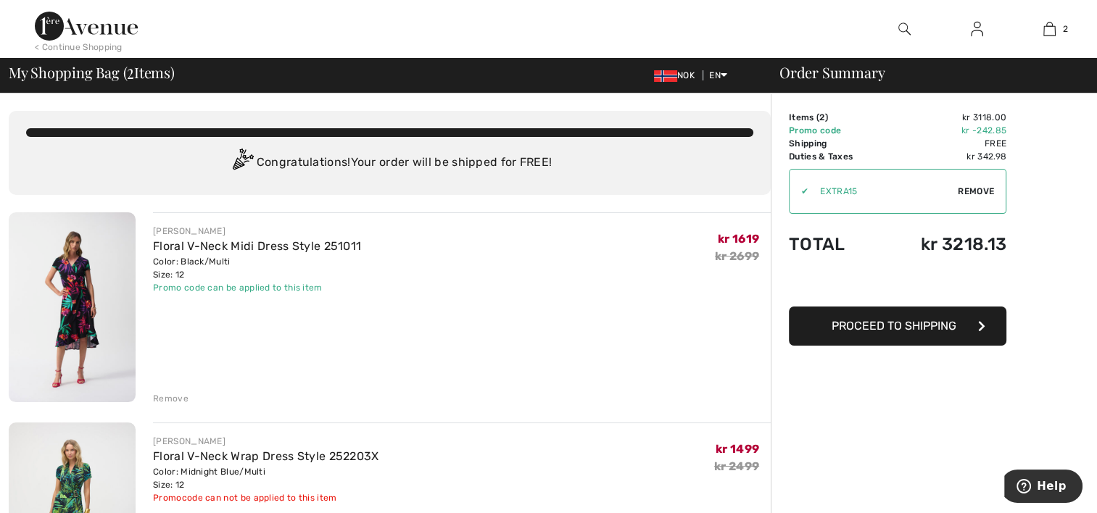
drag, startPoint x: 169, startPoint y: 397, endPoint x: 190, endPoint y: 387, distance: 23.4
click at [170, 397] on div "Remove" at bounding box center [171, 398] width 36 height 13
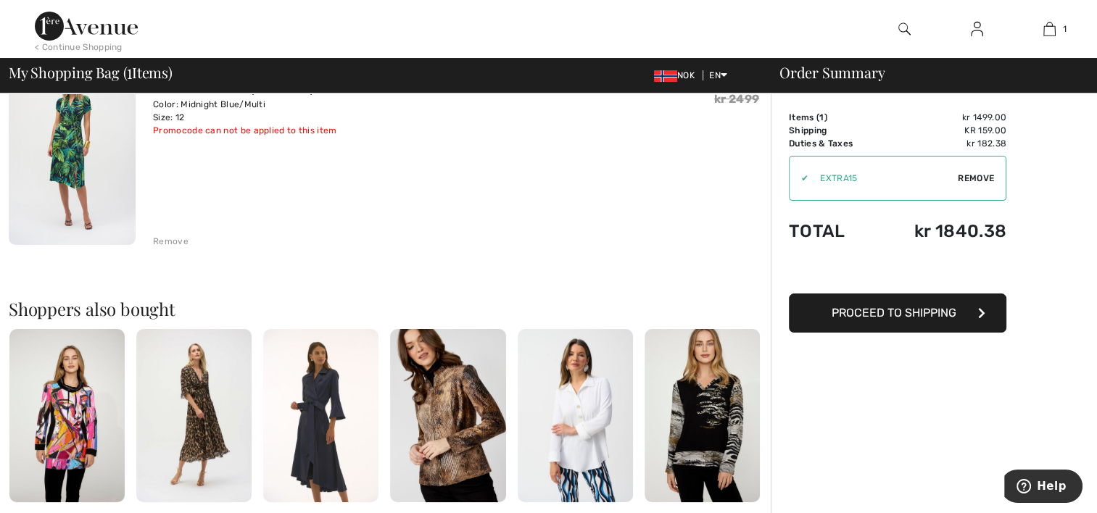
scroll to position [290, 0]
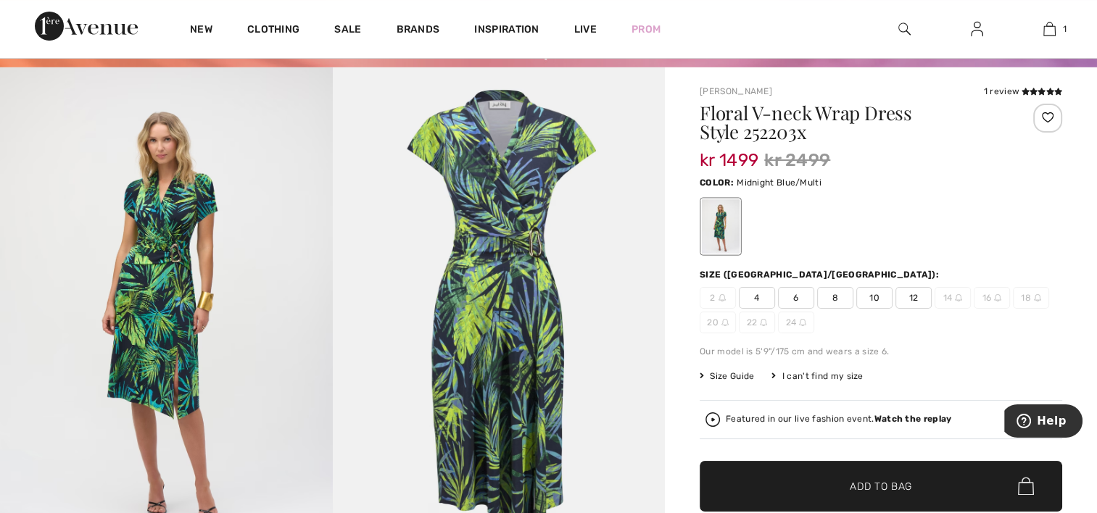
scroll to position [73, 0]
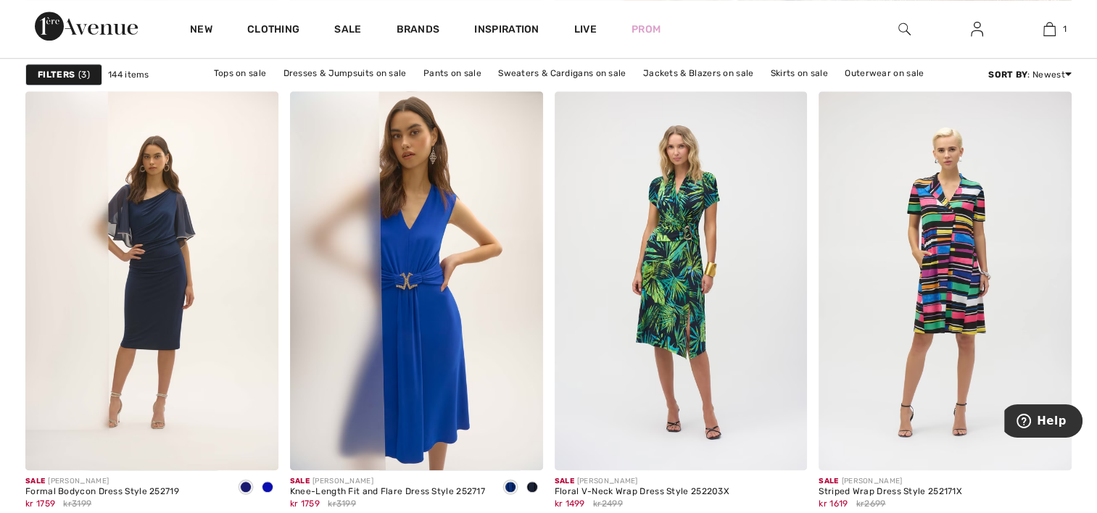
scroll to position [1134, 0]
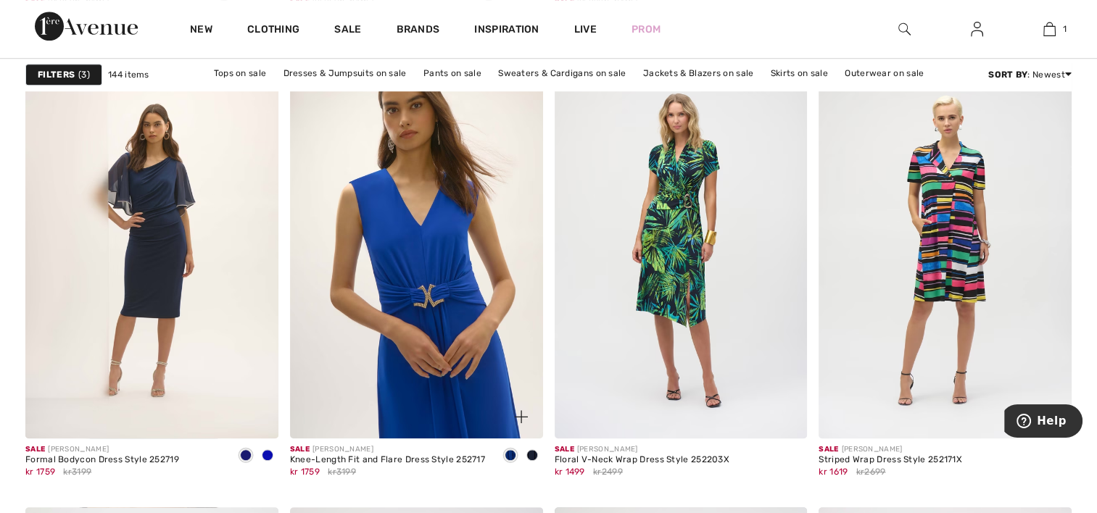
click at [506, 250] on img at bounding box center [416, 248] width 253 height 379
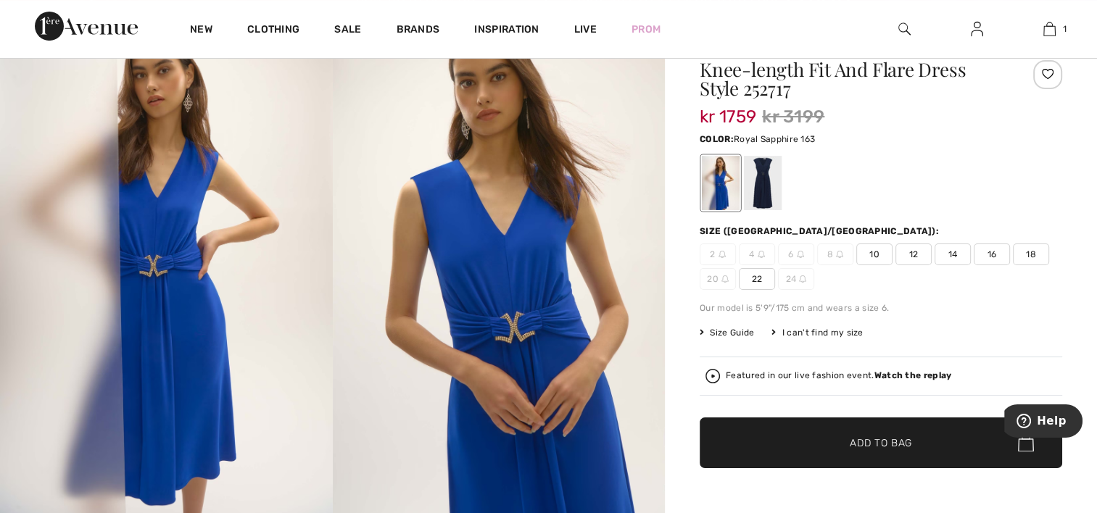
scroll to position [145, 0]
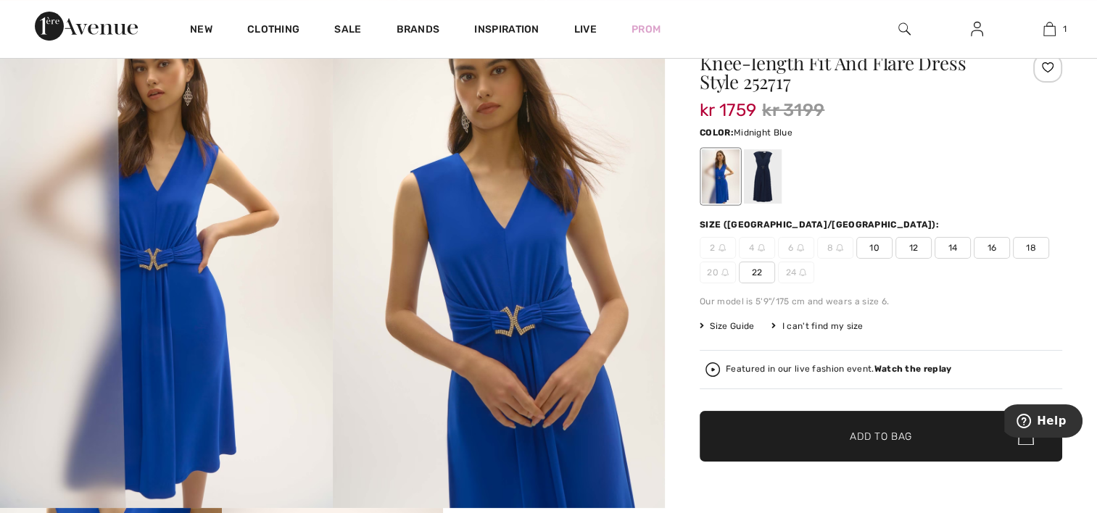
click at [765, 185] on div at bounding box center [763, 176] width 38 height 54
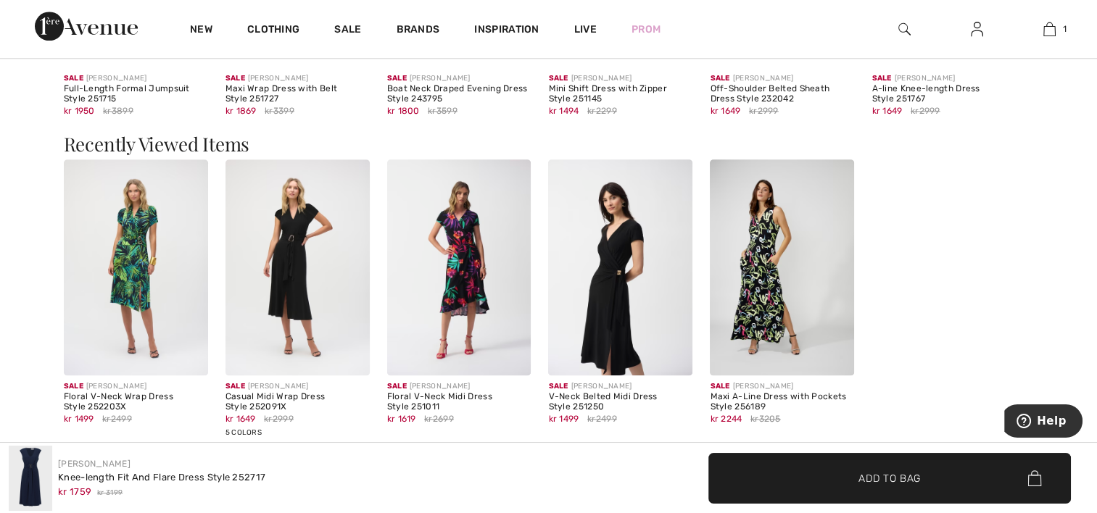
scroll to position [0, 0]
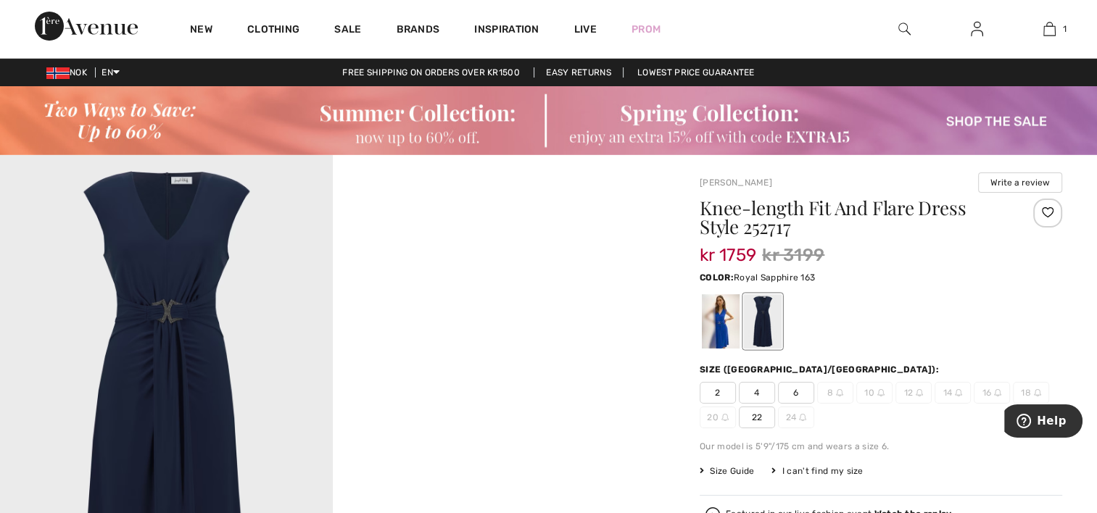
click at [725, 323] on div at bounding box center [721, 321] width 38 height 54
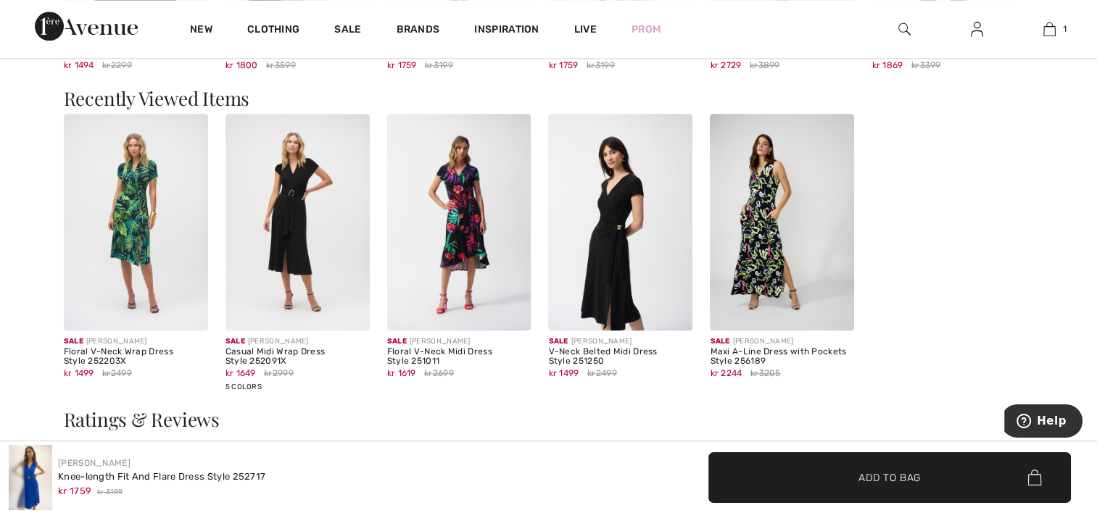
scroll to position [1886, 0]
